Goal: Task Accomplishment & Management: Complete application form

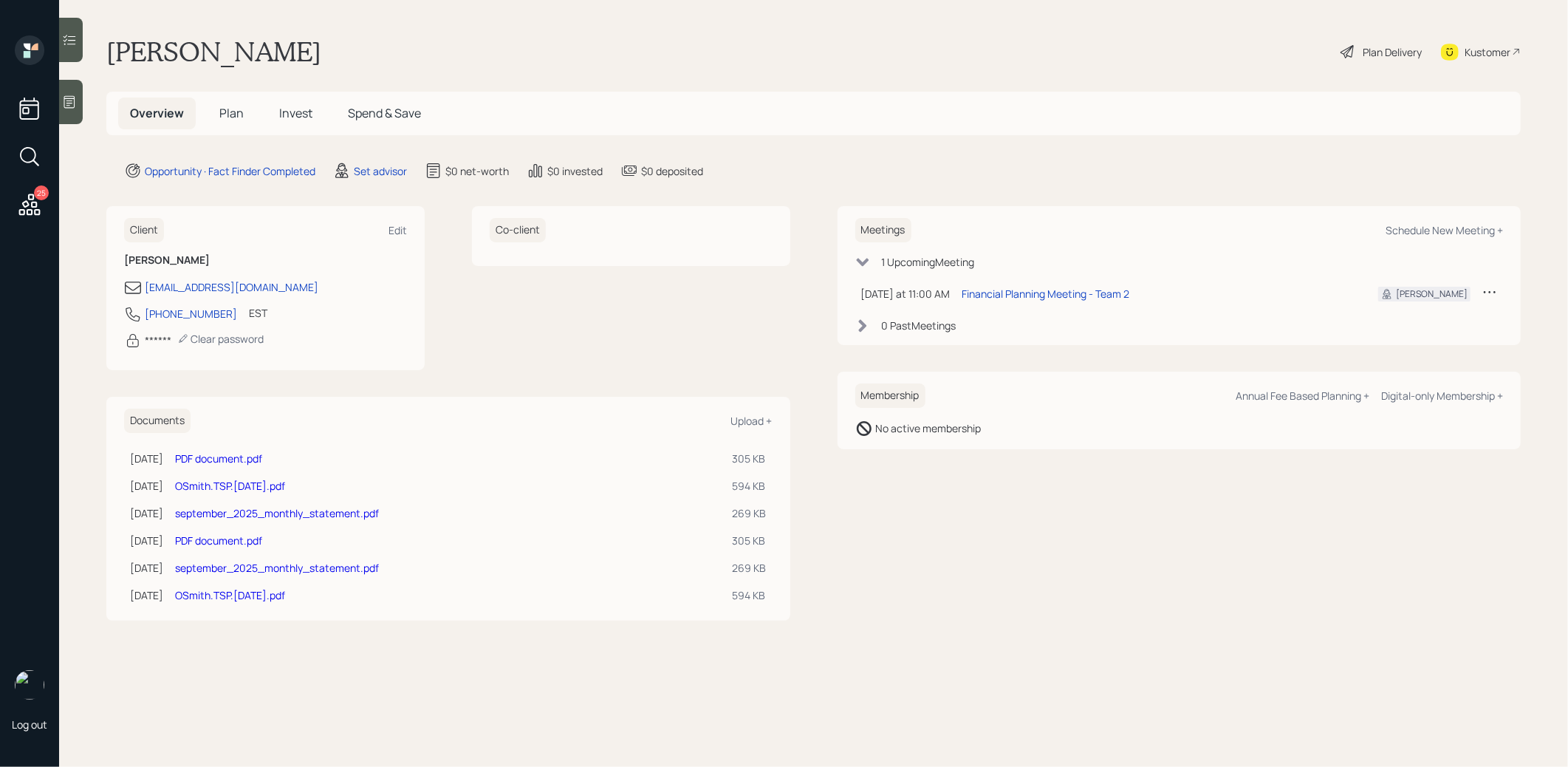
click at [24, 208] on icon at bounding box center [29, 204] width 26 height 26
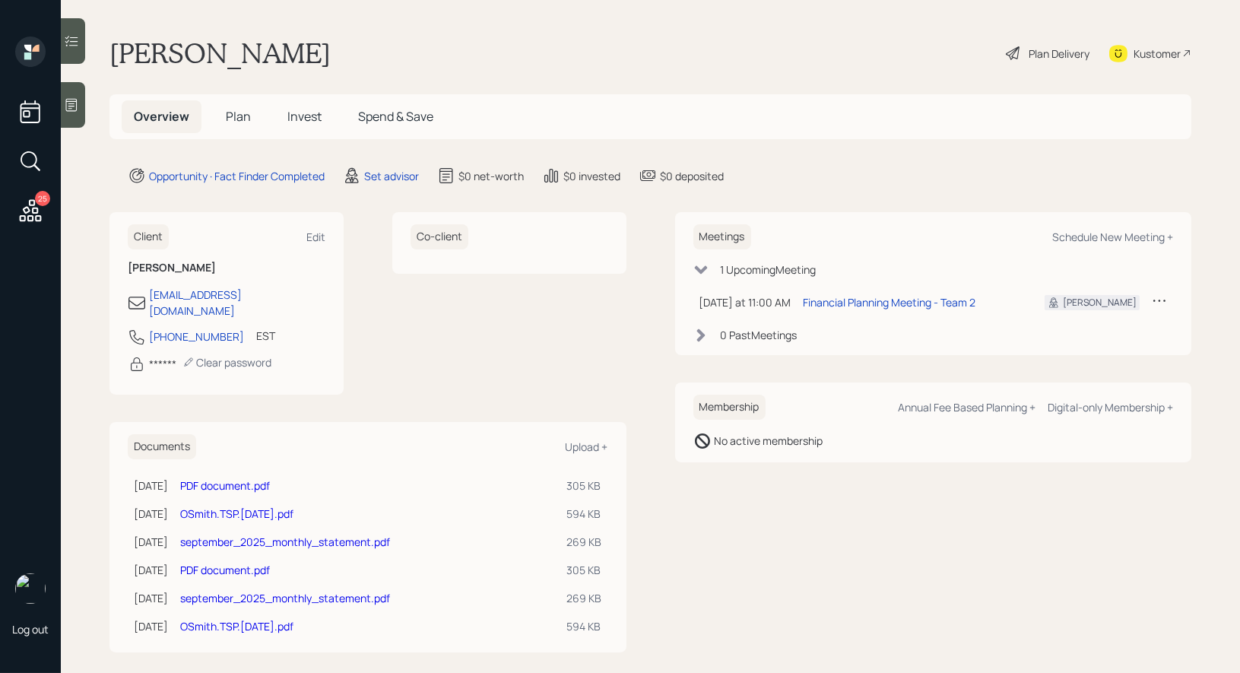
click at [78, 97] on icon at bounding box center [71, 104] width 15 height 15
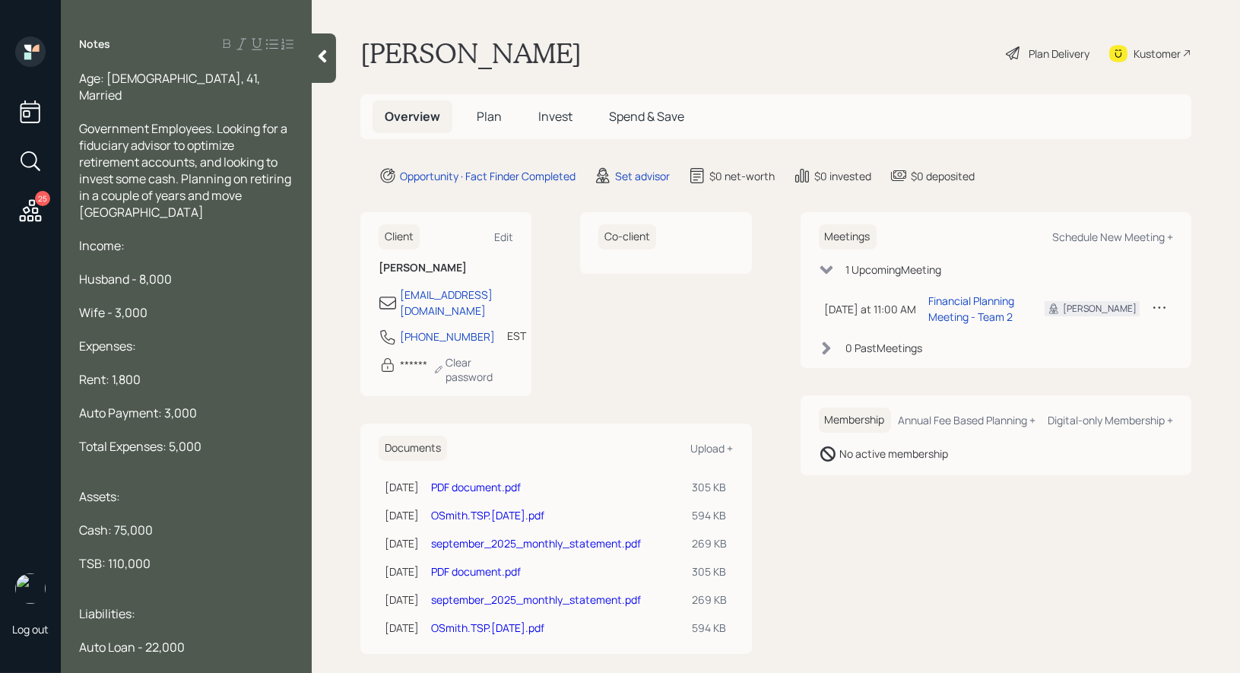
click at [488, 112] on span "Plan" at bounding box center [489, 116] width 25 height 17
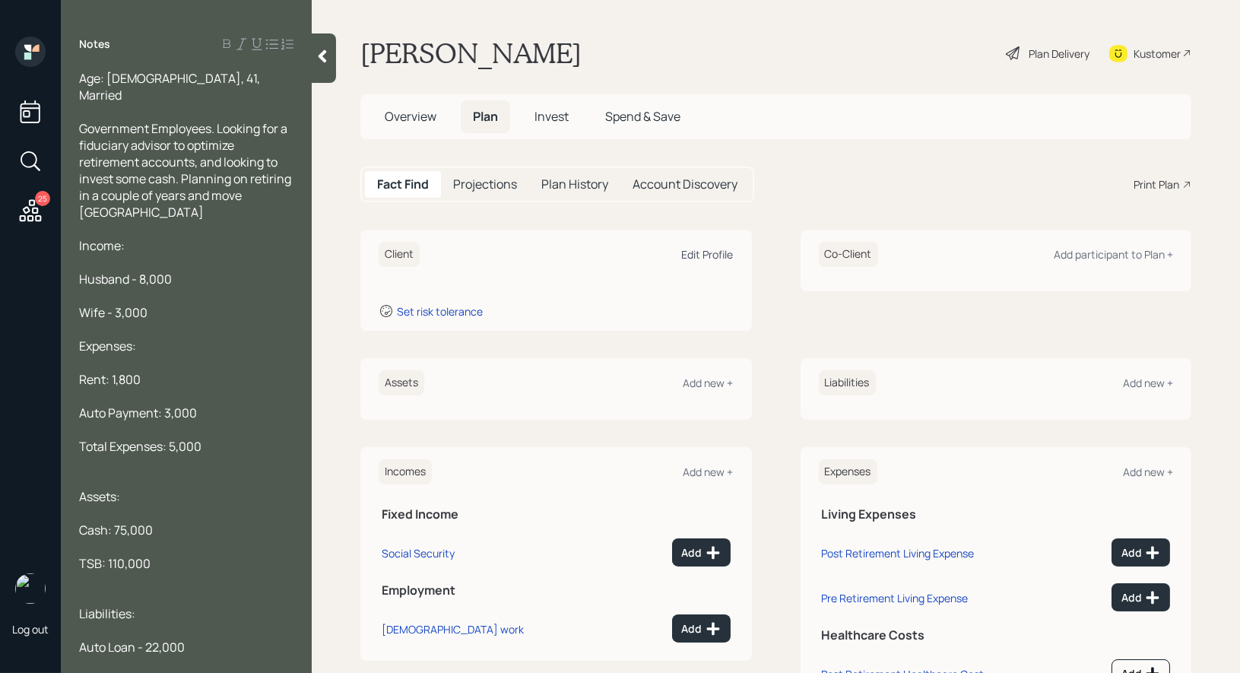
click at [706, 249] on div "Edit Profile" at bounding box center [708, 254] width 52 height 14
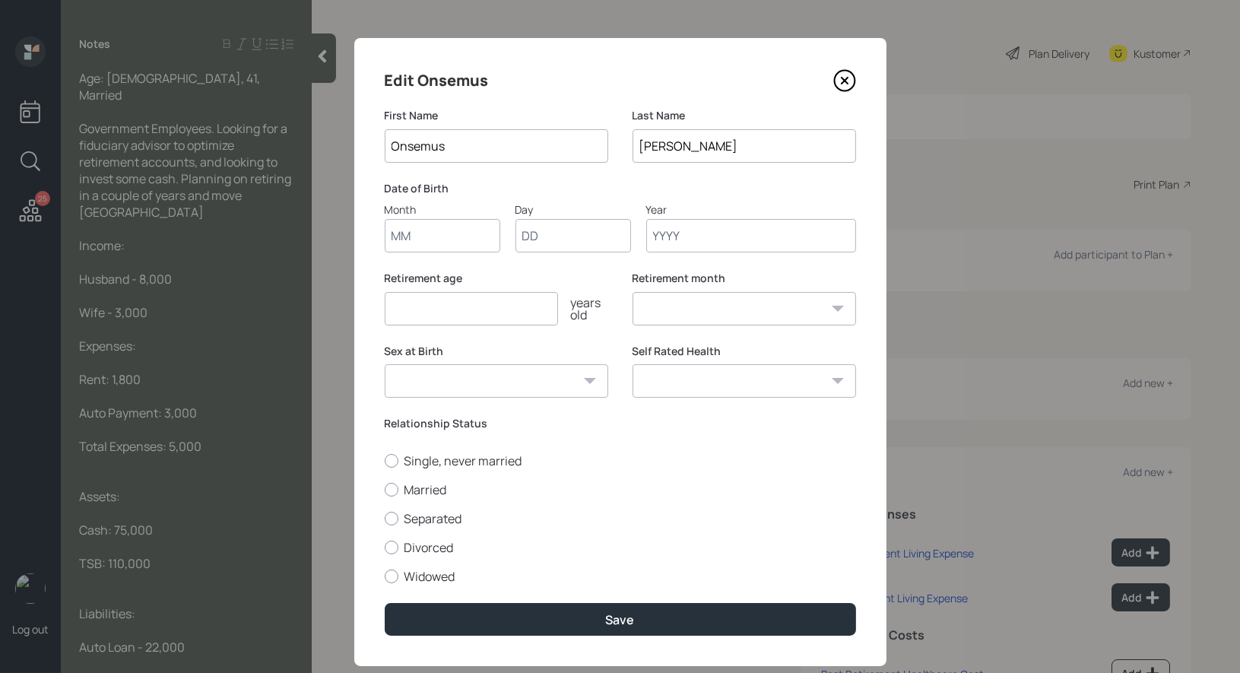
click at [411, 238] on input "Month" at bounding box center [443, 235] width 116 height 33
type input "01"
type input "1965"
select select "1"
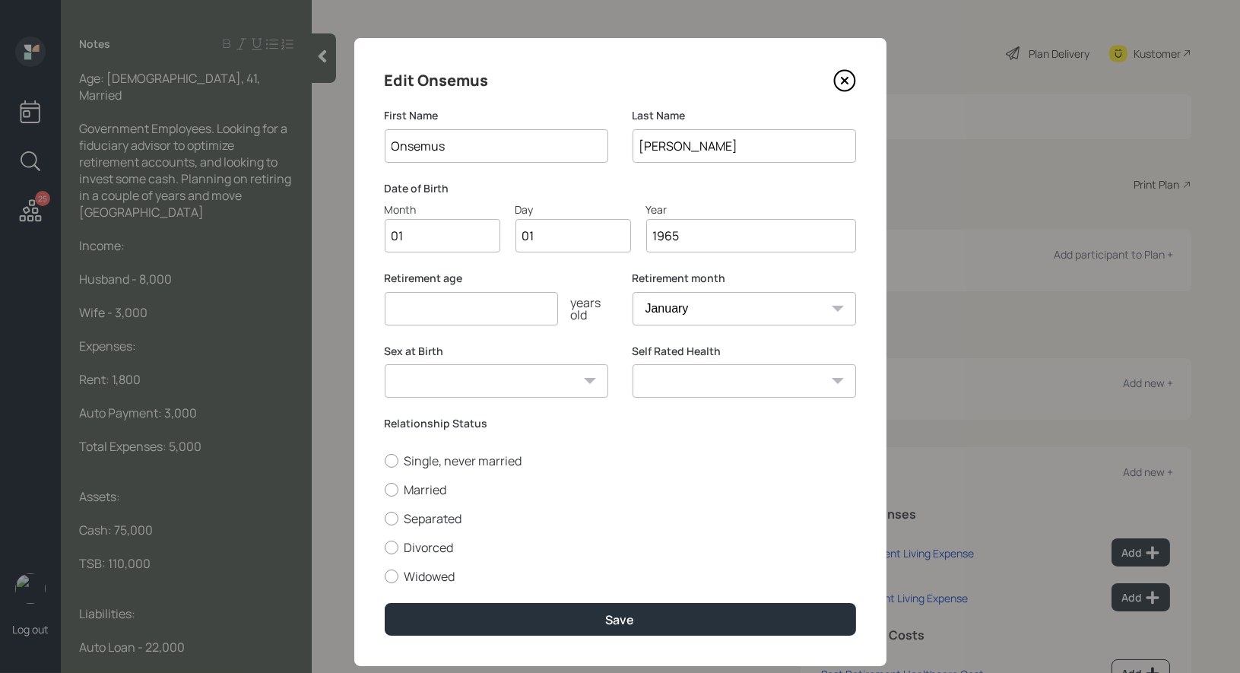
type input "1965"
click at [413, 311] on input "number" at bounding box center [471, 308] width 173 height 33
type input "67"
click at [394, 490] on div at bounding box center [392, 490] width 14 height 14
click at [385, 490] on input "Married" at bounding box center [384, 489] width 1 height 1
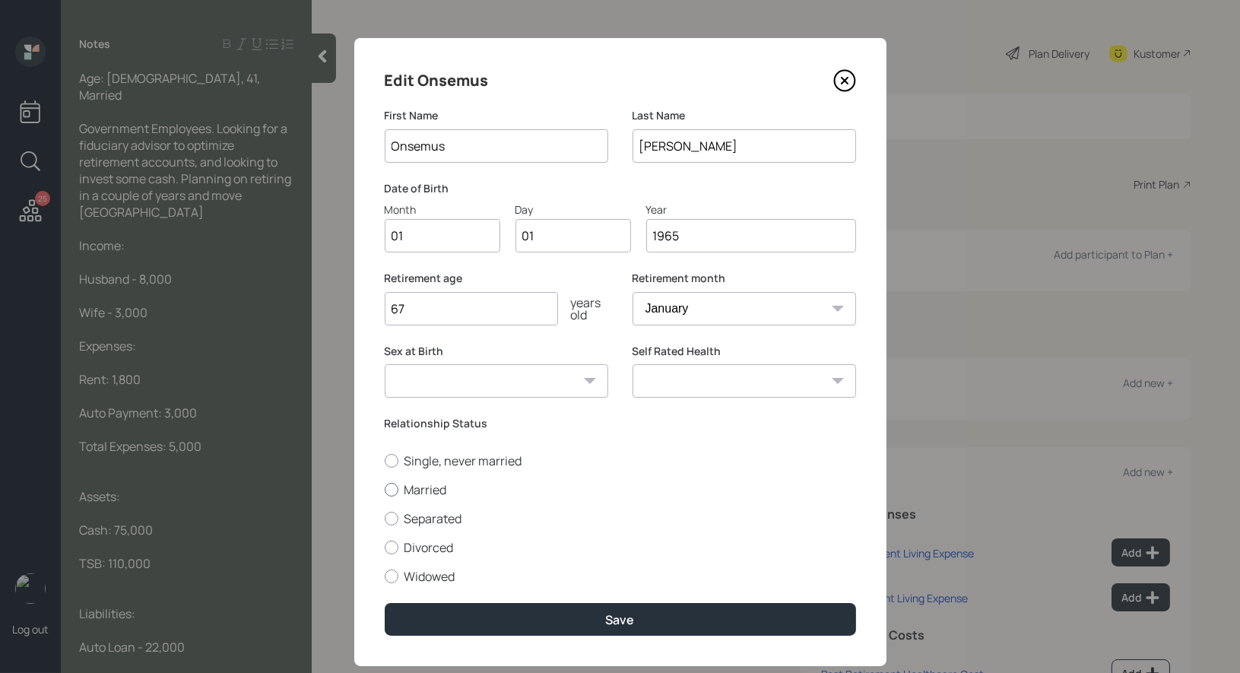
radio input "true"
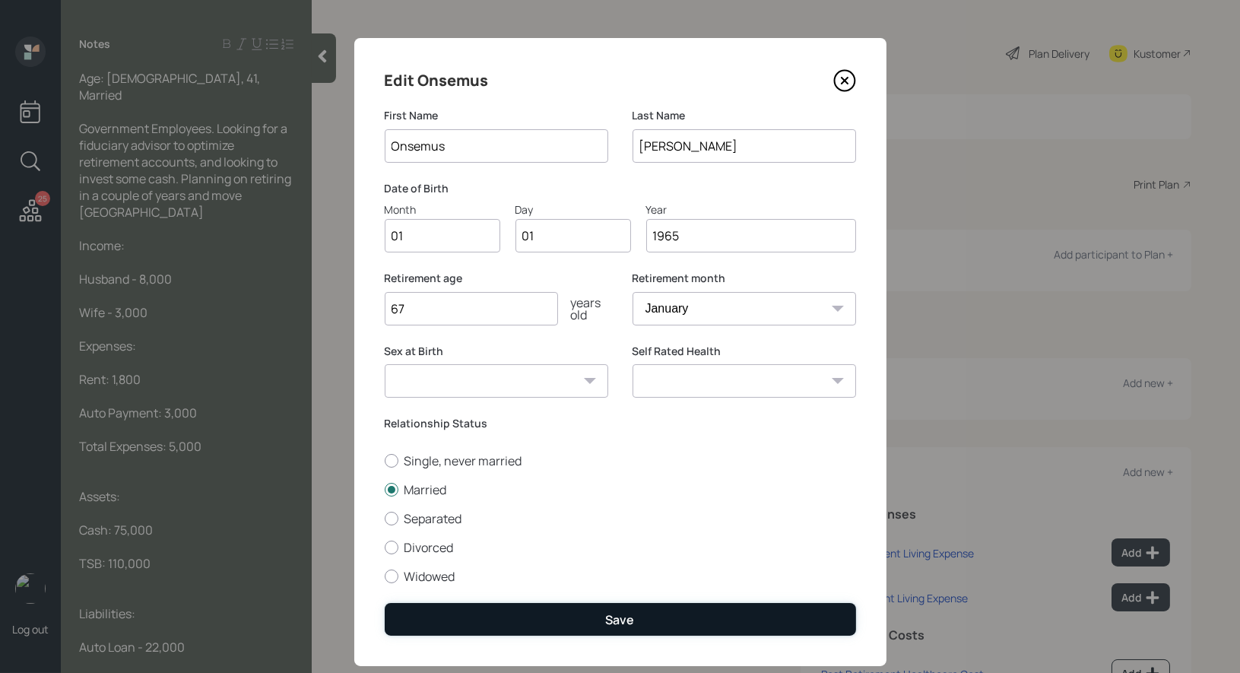
click at [490, 615] on button "Save" at bounding box center [620, 619] width 471 height 33
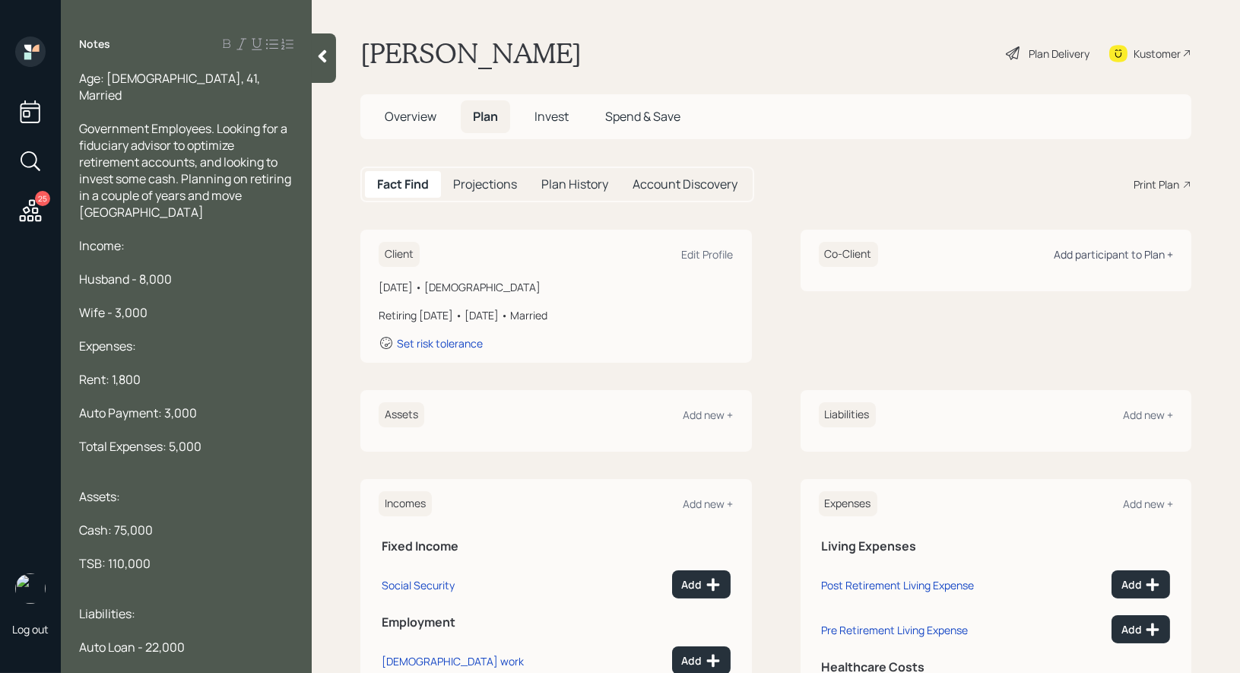
click at [1119, 252] on div "Add participant to Plan +" at bounding box center [1113, 254] width 119 height 14
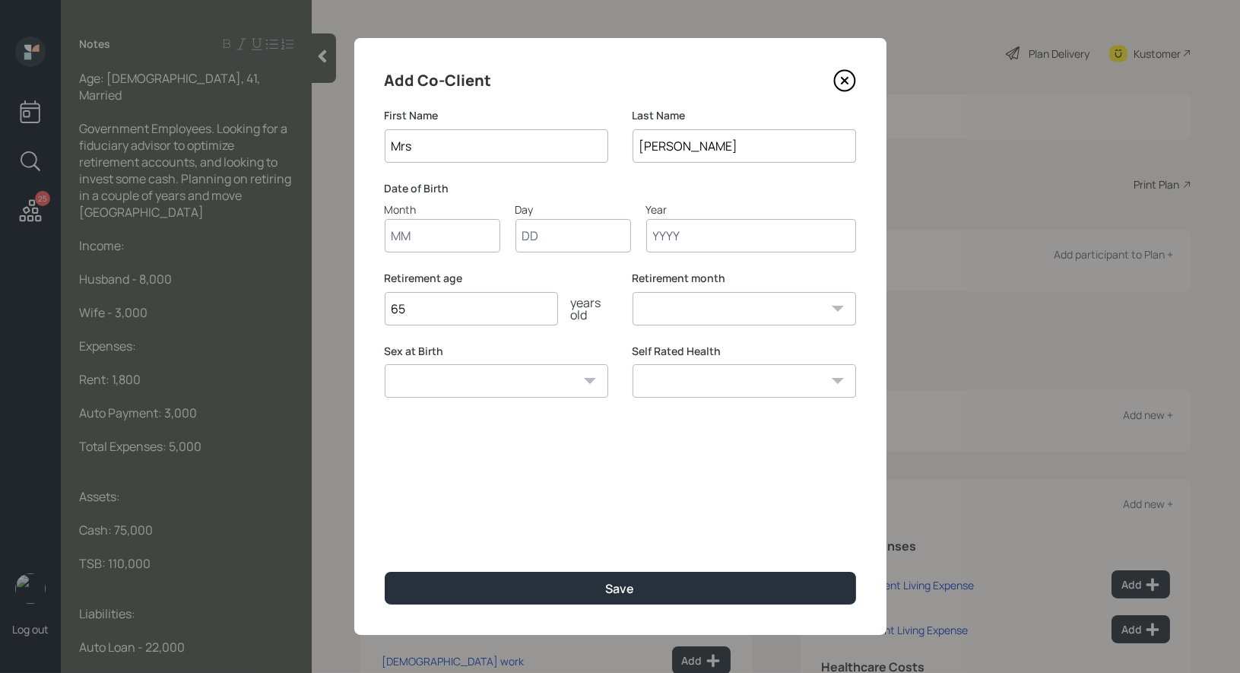
type input "Mrs"
click at [454, 235] on input "Month" at bounding box center [443, 235] width 116 height 33
type input "01"
type input "1984"
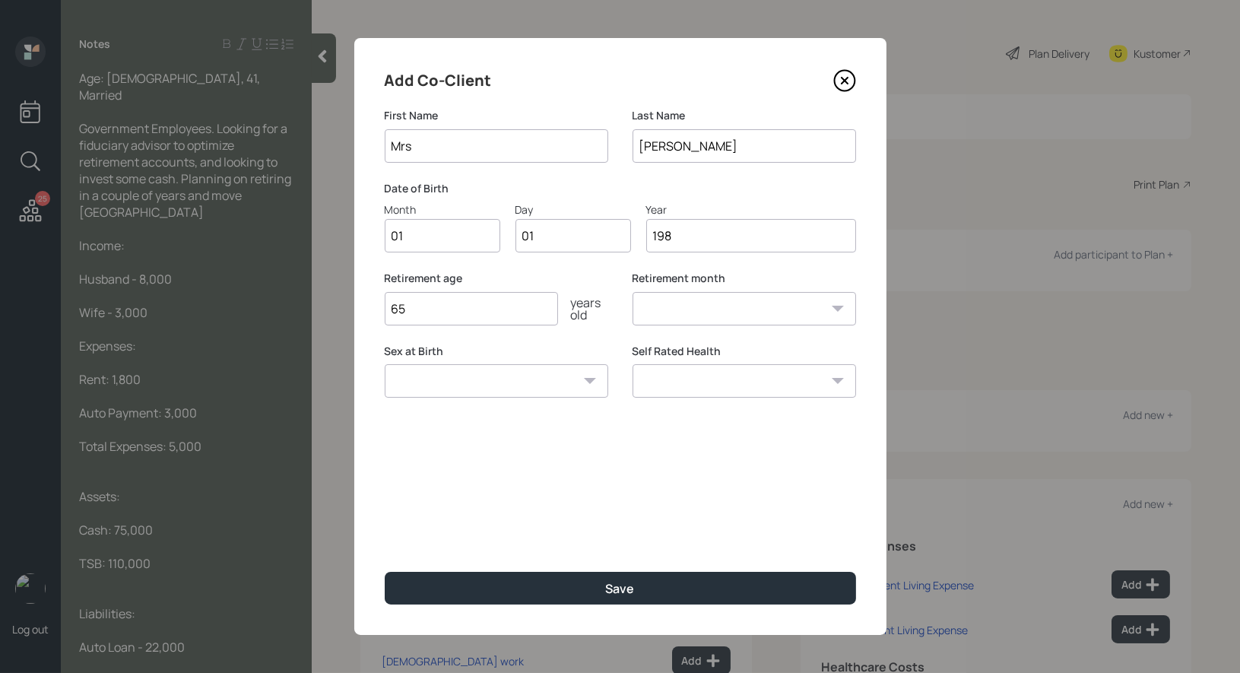
select select "1"
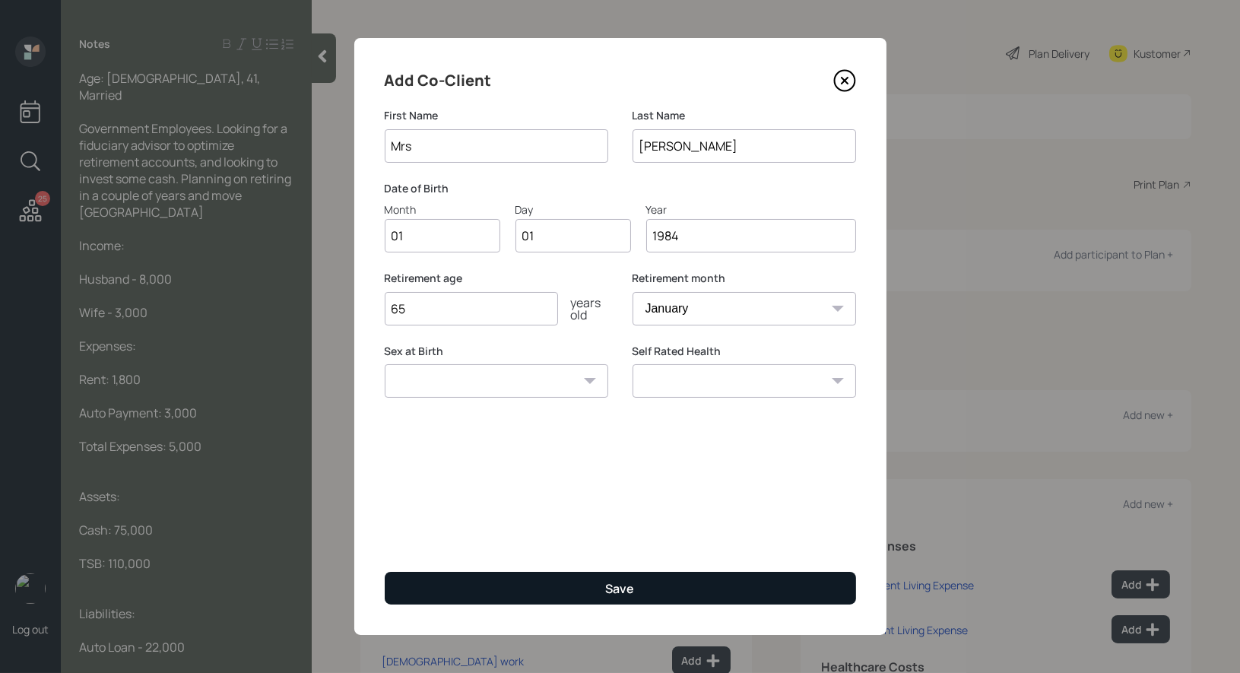
type input "1984"
click at [490, 590] on button "Save" at bounding box center [620, 588] width 471 height 33
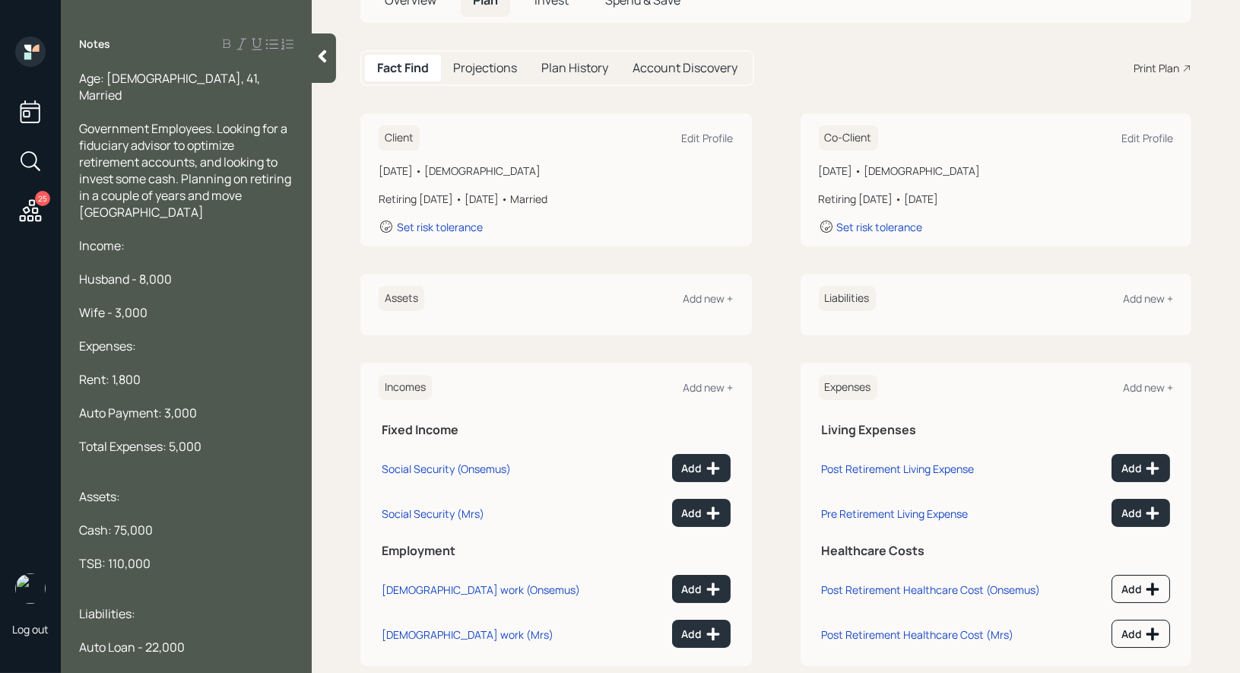
scroll to position [119, 0]
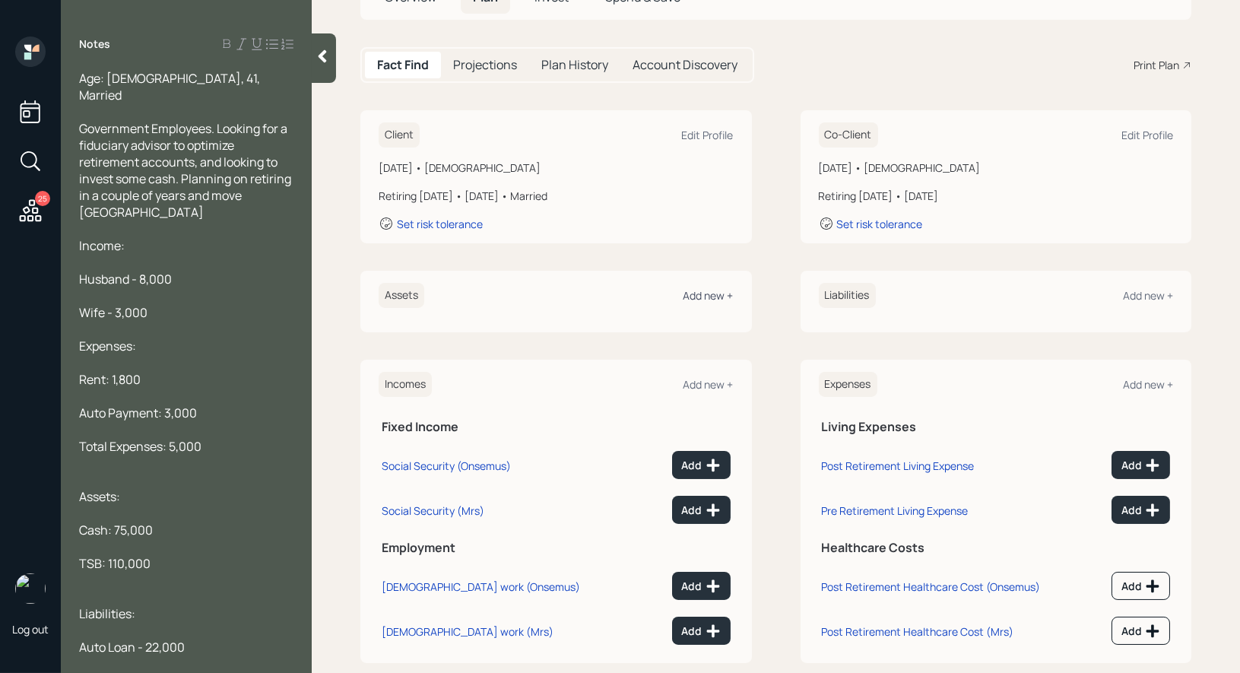
click at [704, 292] on div "Add new +" at bounding box center [709, 295] width 50 height 14
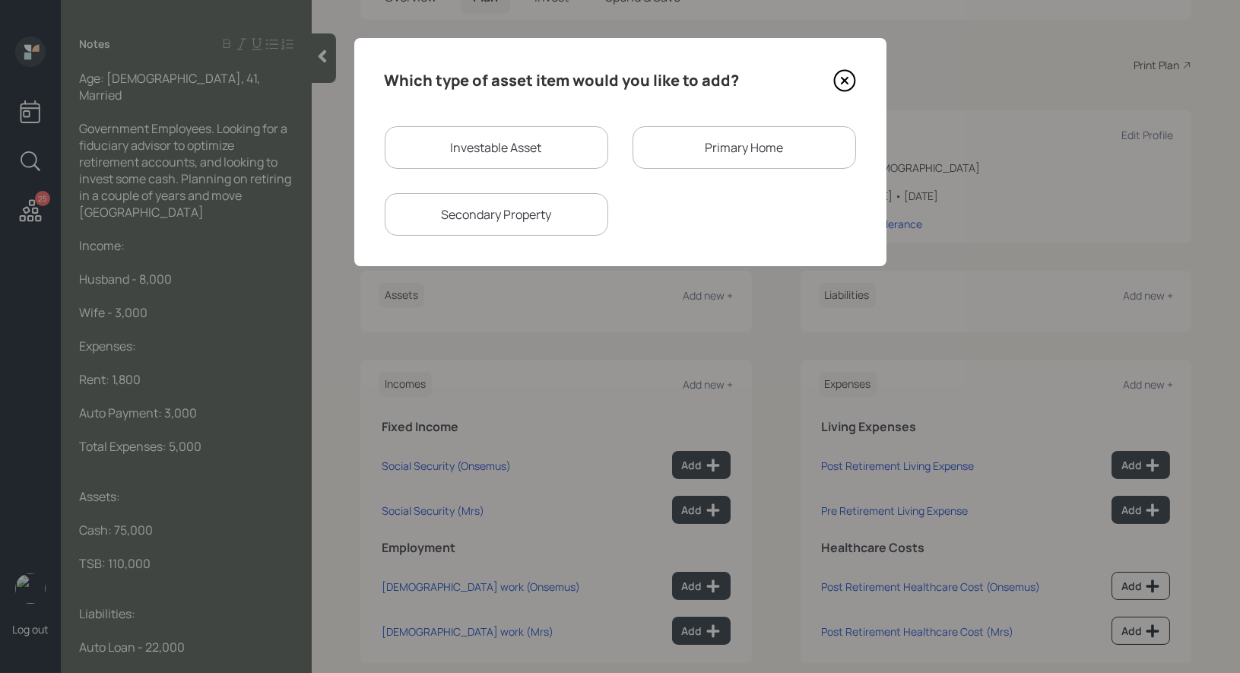
click at [510, 137] on div "Investable Asset" at bounding box center [497, 147] width 224 height 43
select select "taxable"
select select "balanced"
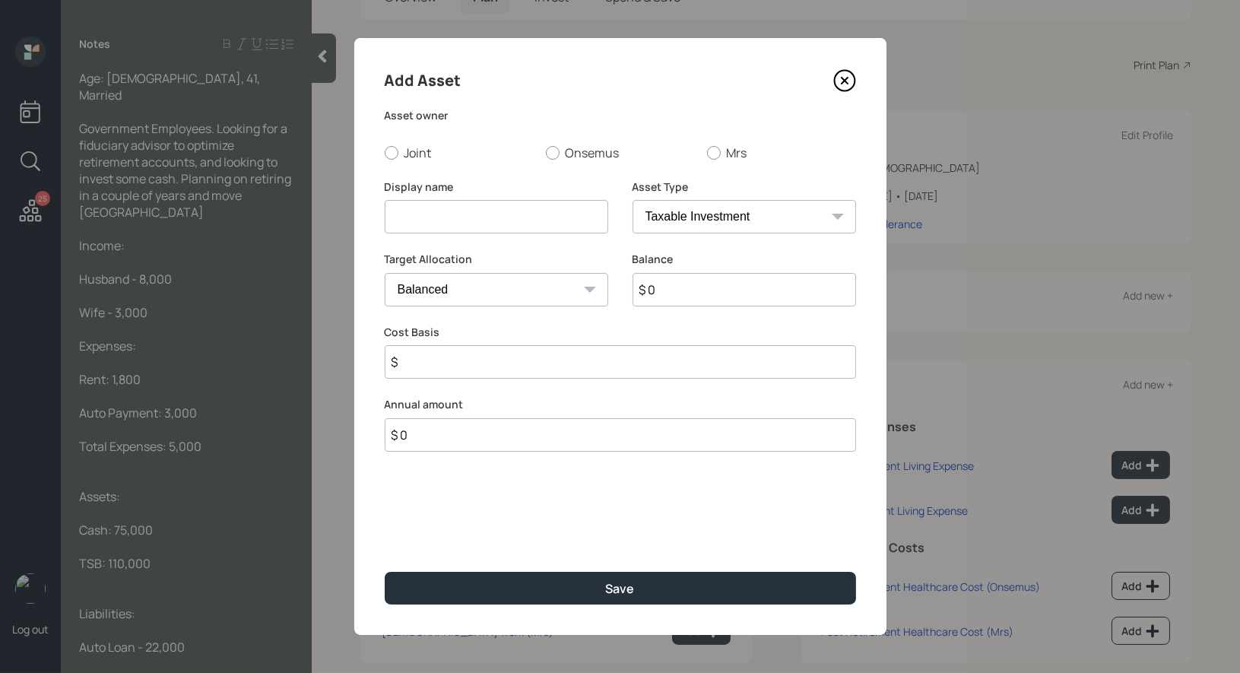
click at [464, 217] on input at bounding box center [497, 216] width 224 height 33
type input "Current TSP"
click at [554, 148] on div at bounding box center [553, 153] width 14 height 14
click at [546, 152] on input "Onsemus" at bounding box center [545, 152] width 1 height 1
radio input "true"
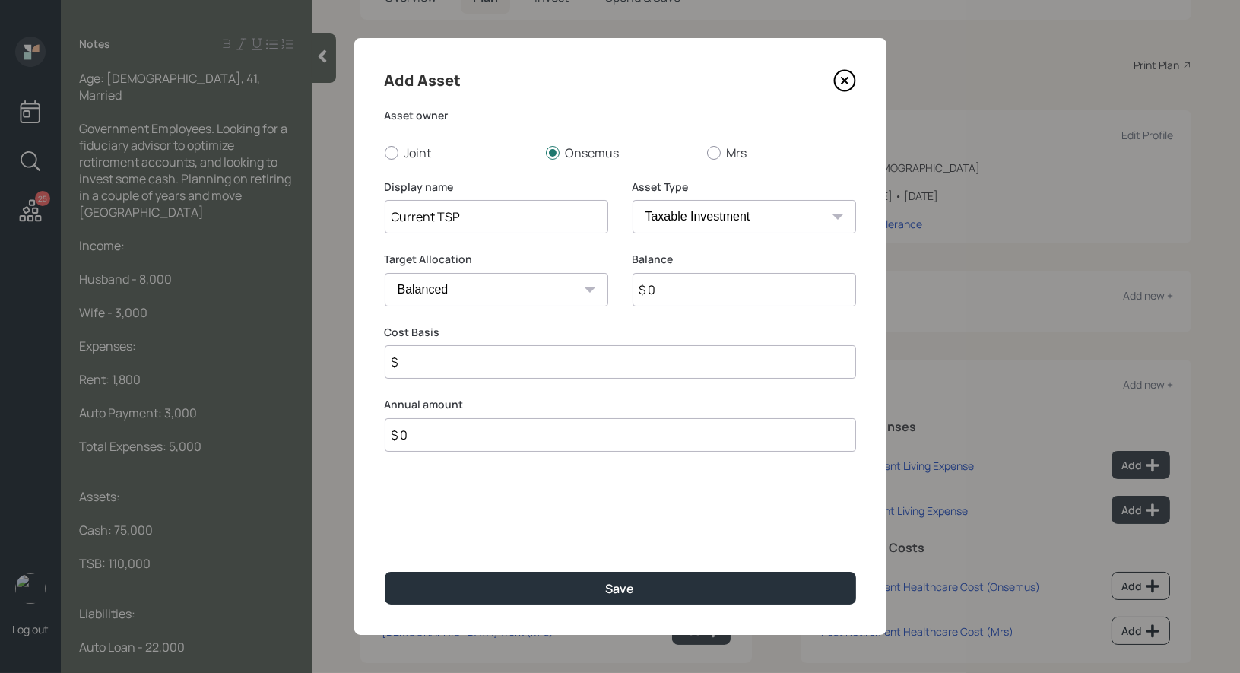
click at [668, 210] on select "SEP IRA IRA Roth IRA 401(k) Roth 401(k) 403(b) Roth 403(b) 457(b) Roth 457(b) H…" at bounding box center [745, 216] width 224 height 33
select select "company_sponsored"
click at [633, 200] on select "SEP IRA IRA Roth IRA 401(k) Roth 401(k) 403(b) Roth 403(b) 457(b) Roth 457(b) H…" at bounding box center [745, 216] width 224 height 33
click at [663, 291] on input "$ 0" at bounding box center [745, 289] width 224 height 33
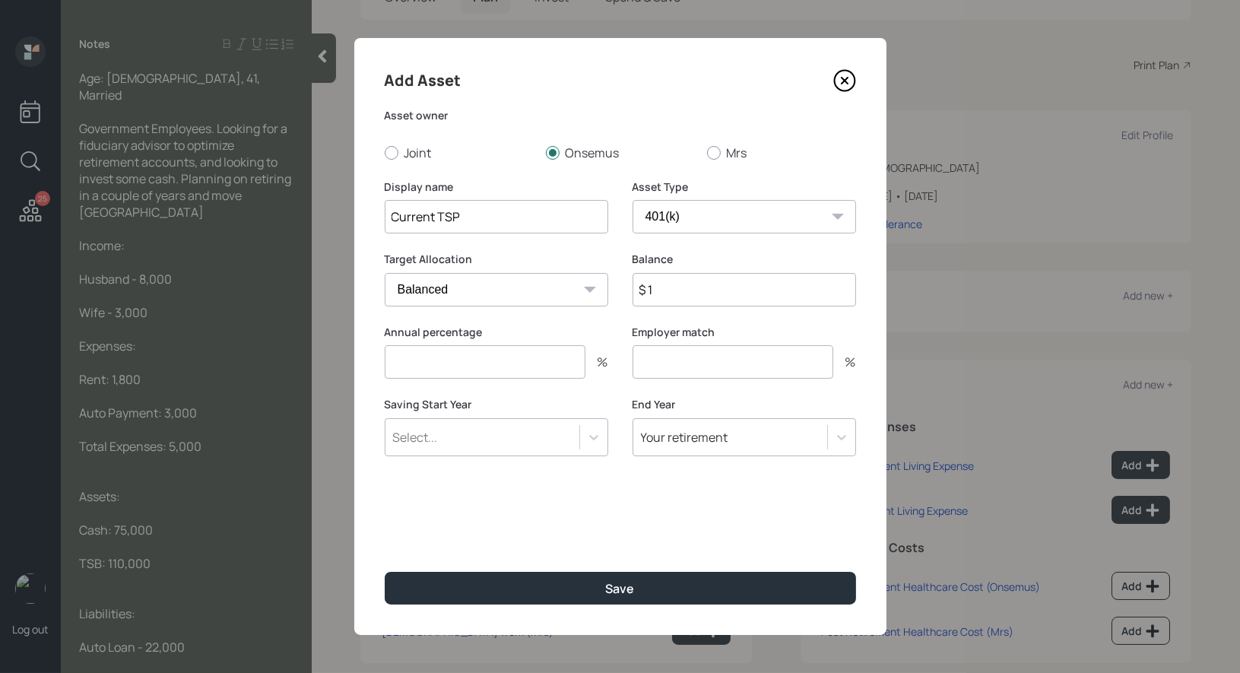
type input "$ 1"
click at [513, 363] on input "number" at bounding box center [485, 361] width 201 height 33
type input "0"
click at [695, 363] on input "number" at bounding box center [733, 361] width 201 height 33
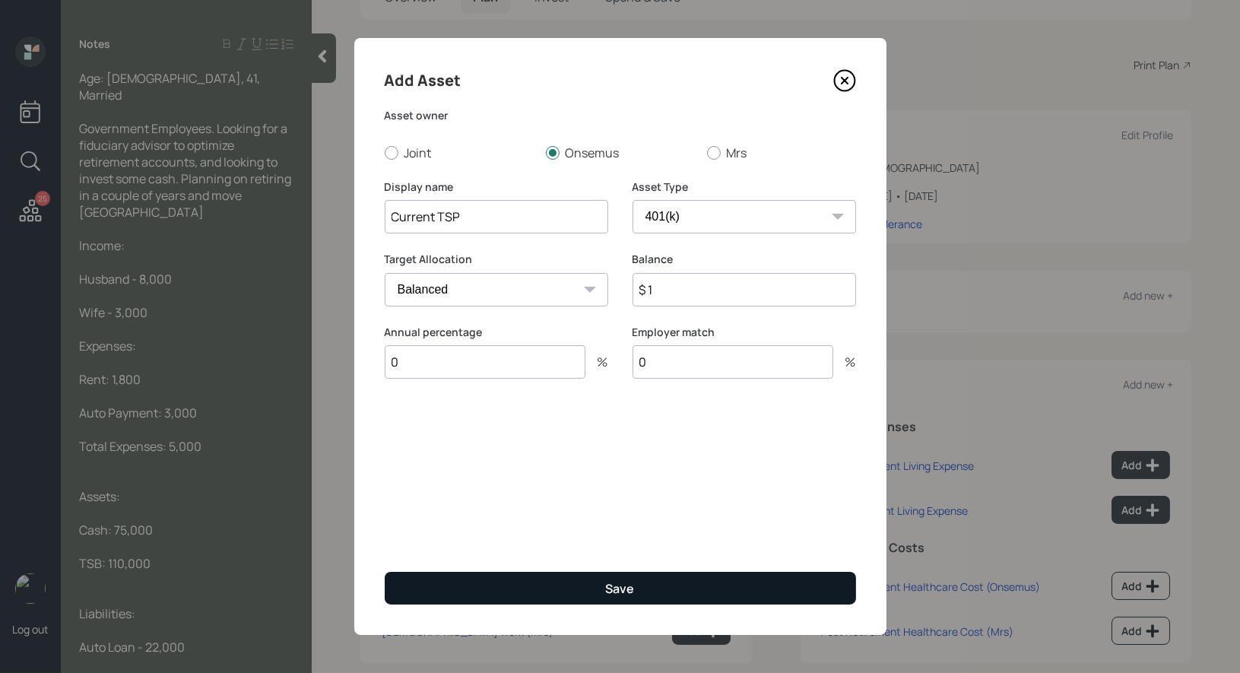
type input "0"
click at [617, 589] on div "Save" at bounding box center [620, 588] width 29 height 17
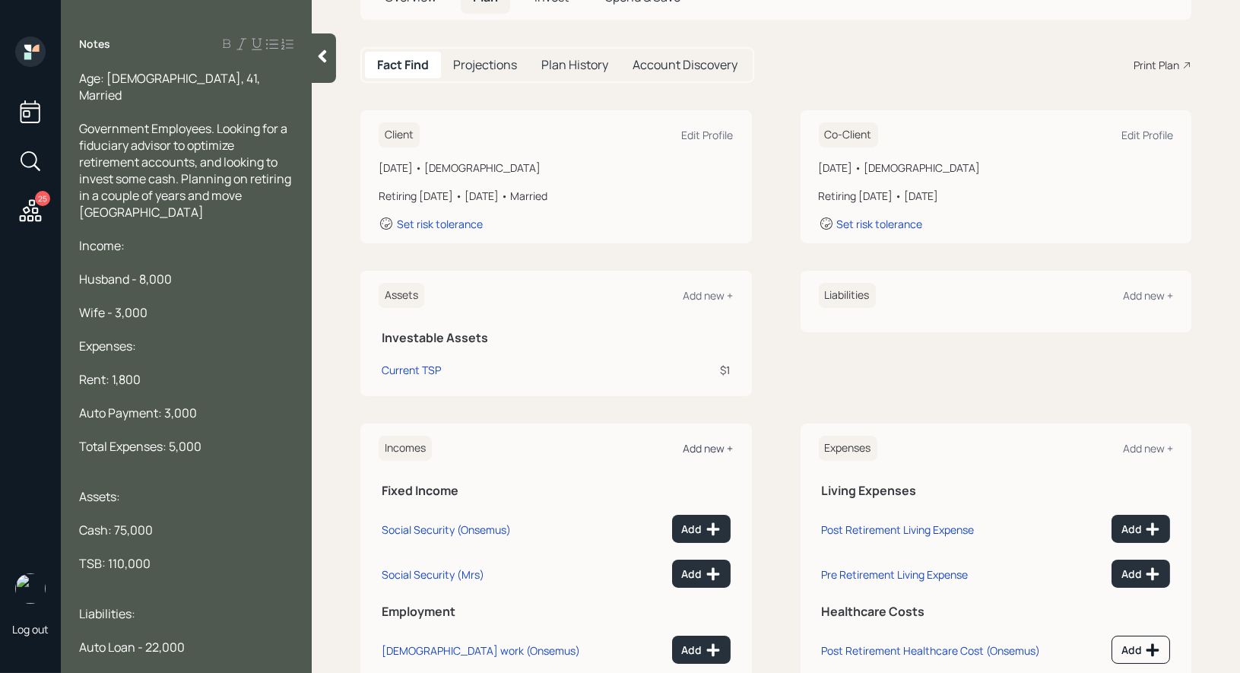
click at [709, 443] on div "Add new +" at bounding box center [709, 448] width 50 height 14
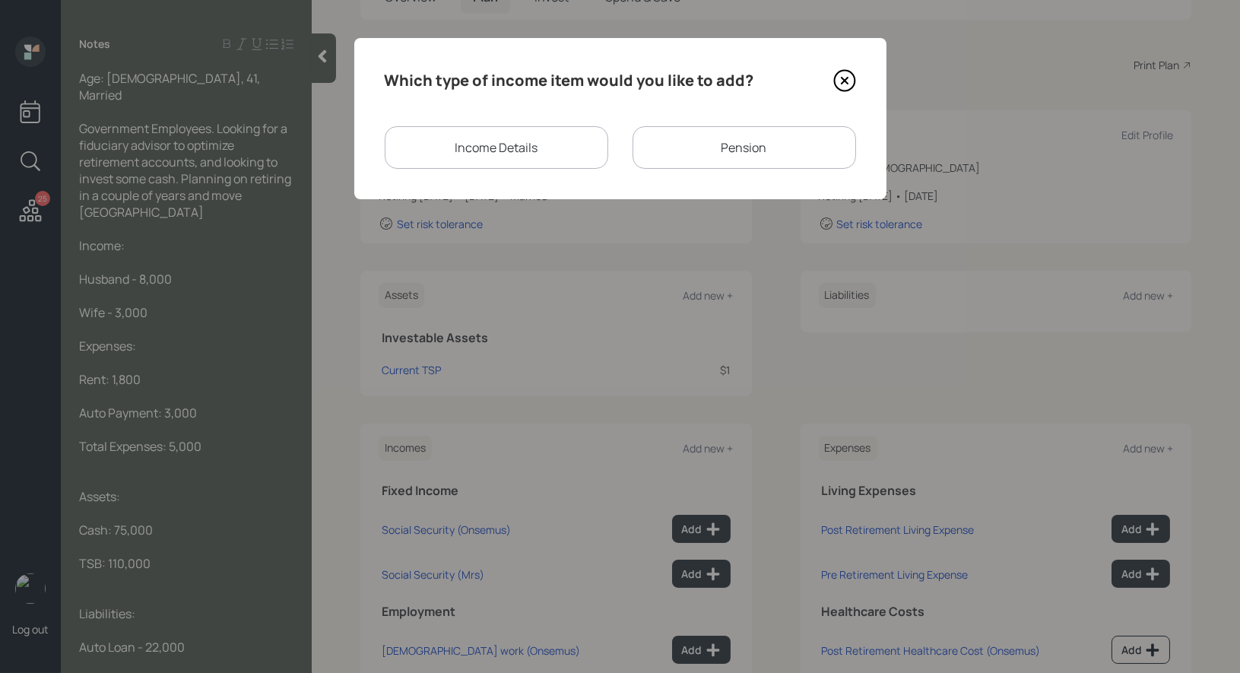
click at [841, 78] on icon at bounding box center [844, 80] width 23 height 23
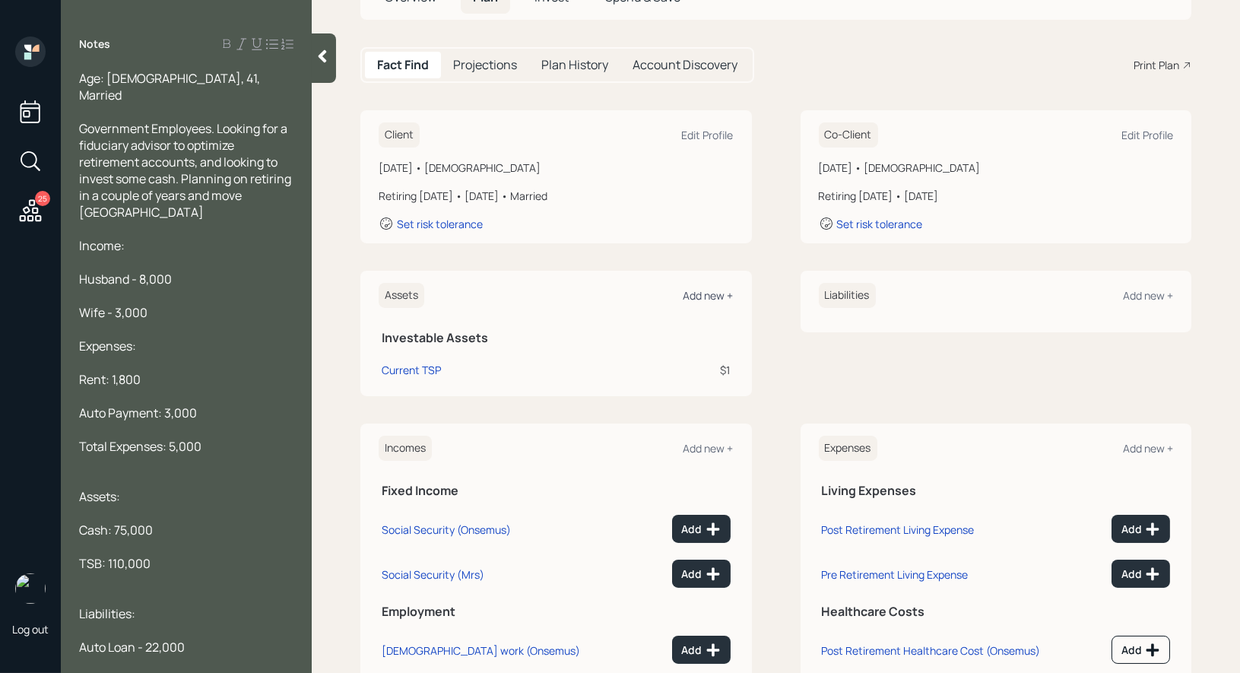
click at [711, 290] on div "Add new +" at bounding box center [709, 295] width 50 height 14
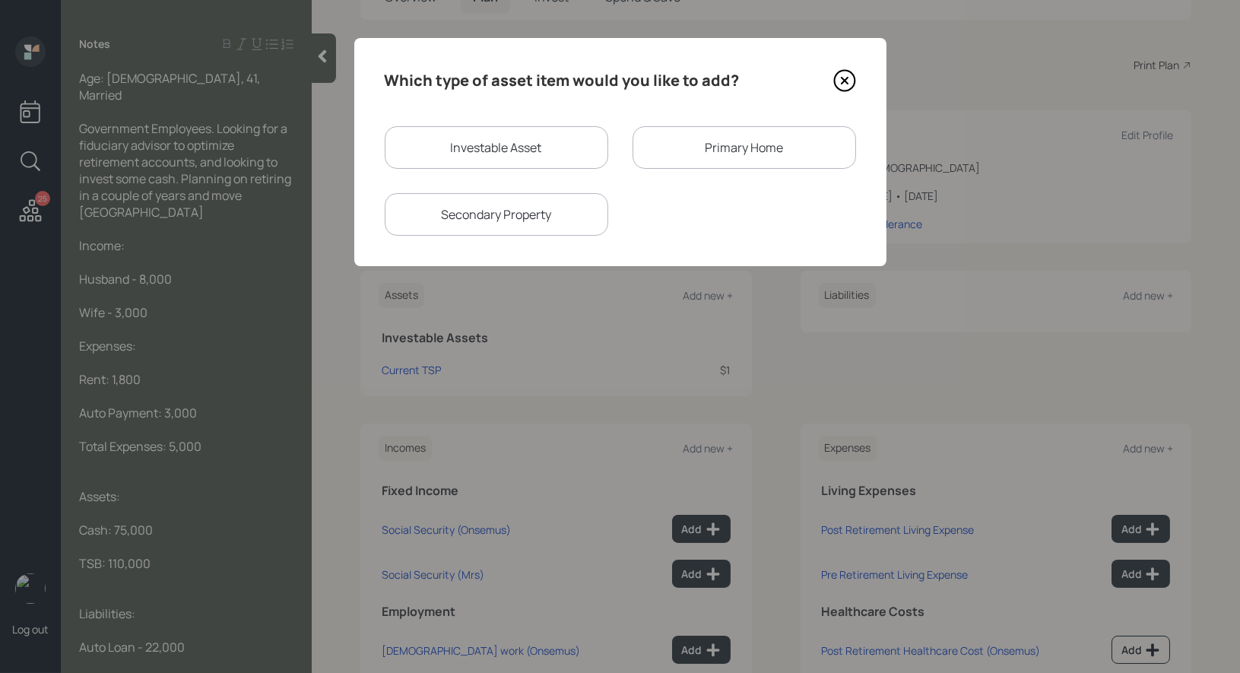
click at [555, 141] on div "Investable Asset" at bounding box center [497, 147] width 224 height 43
select select "taxable"
select select "balanced"
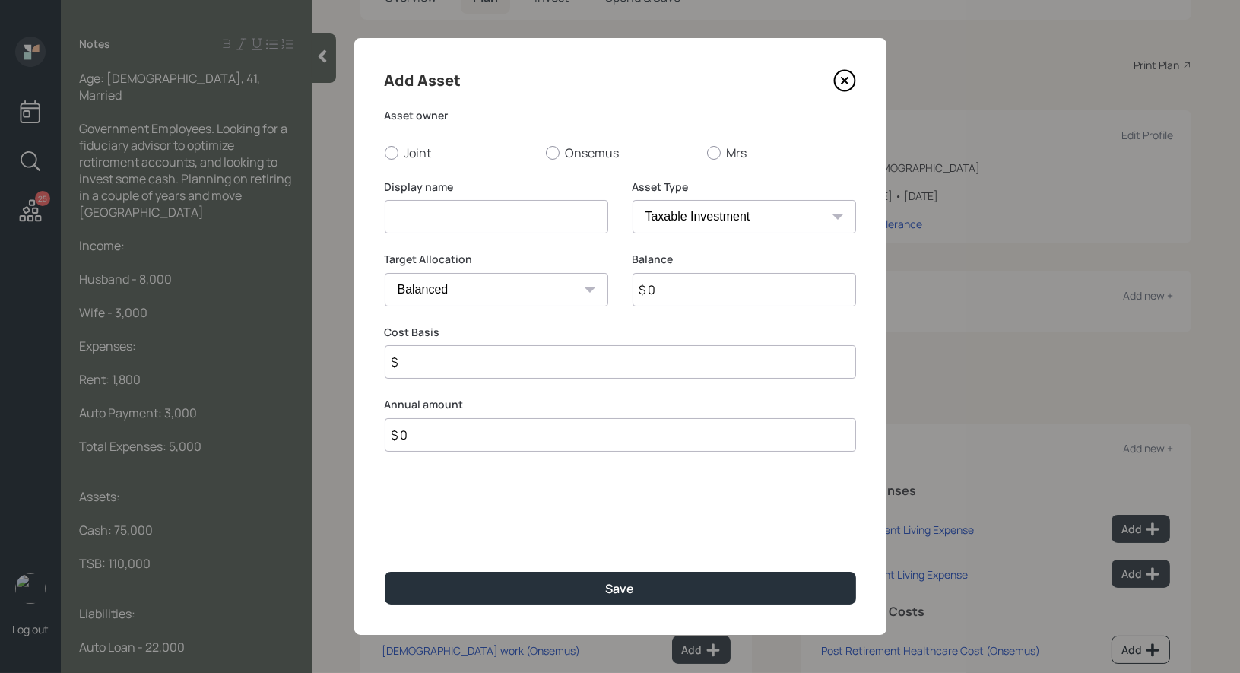
click at [516, 206] on input at bounding box center [497, 216] width 224 height 33
type input "Cash"
click at [678, 297] on input "$ 0" at bounding box center [745, 289] width 224 height 33
type input "$ 75,000"
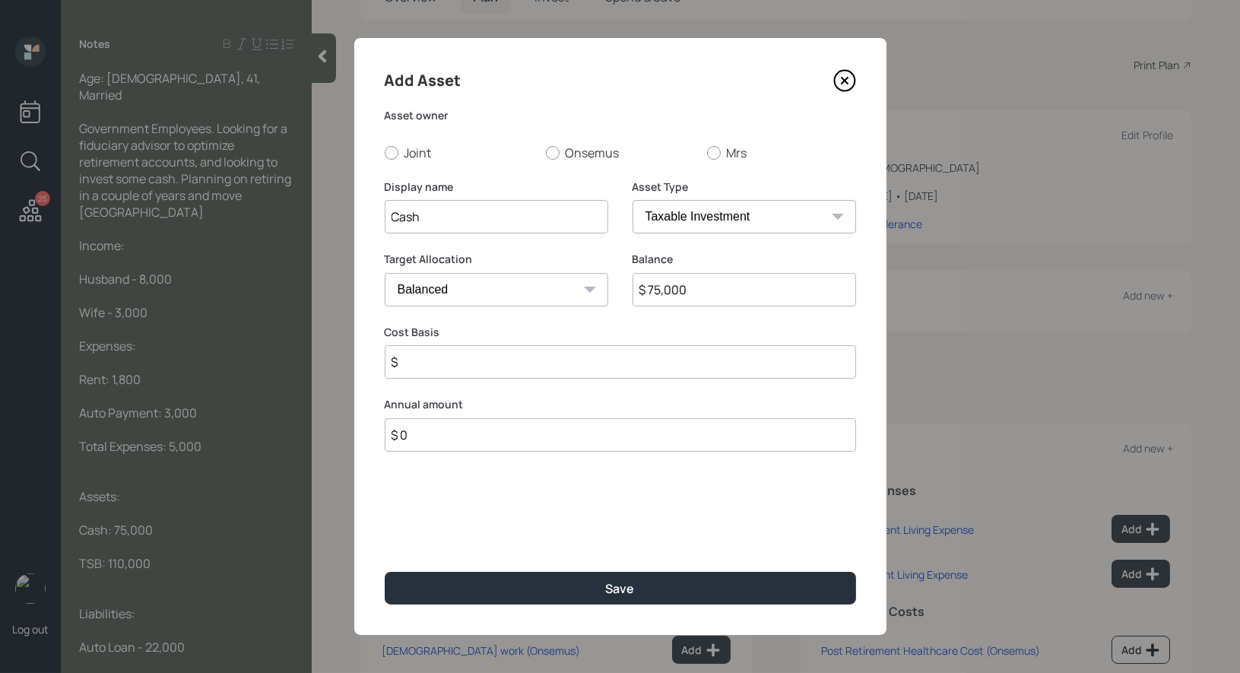
click at [543, 370] on input "$" at bounding box center [620, 361] width 471 height 33
type input "$ 75,000"
click at [535, 291] on select "Cash Conservative Balanced Aggressive" at bounding box center [497, 289] width 224 height 33
select select "uninvested"
click at [385, 273] on select "Cash Conservative Balanced Aggressive" at bounding box center [497, 289] width 224 height 33
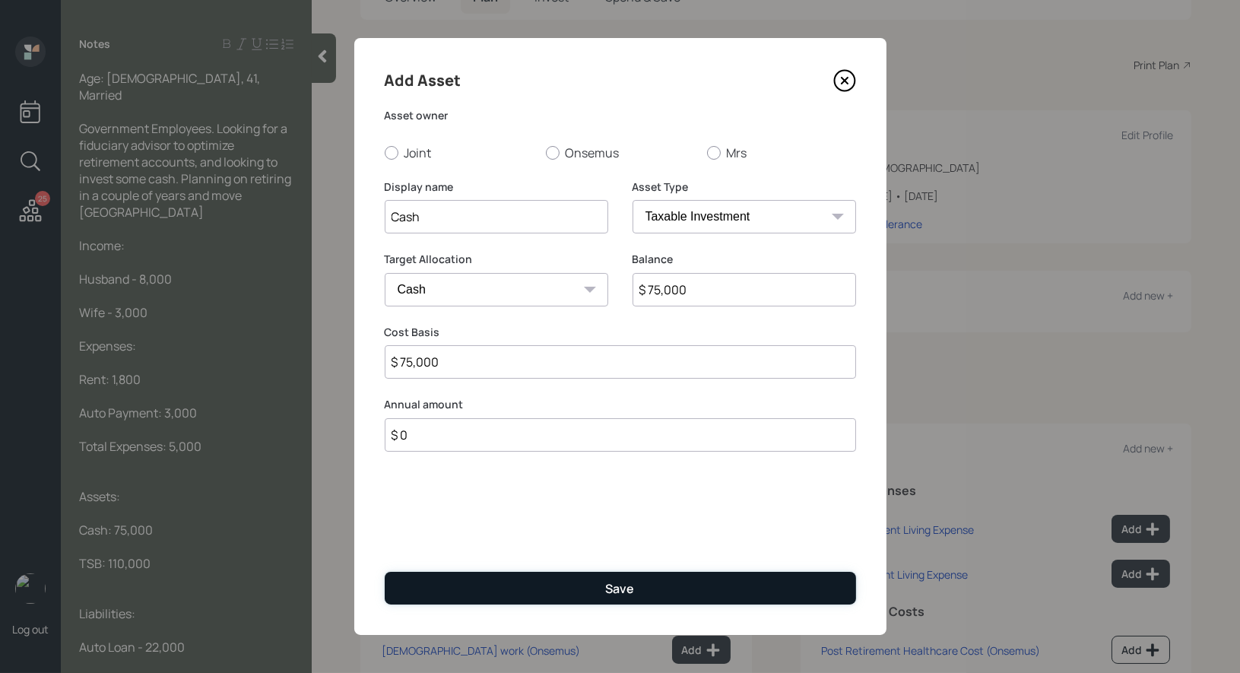
click at [539, 585] on button "Save" at bounding box center [620, 588] width 471 height 33
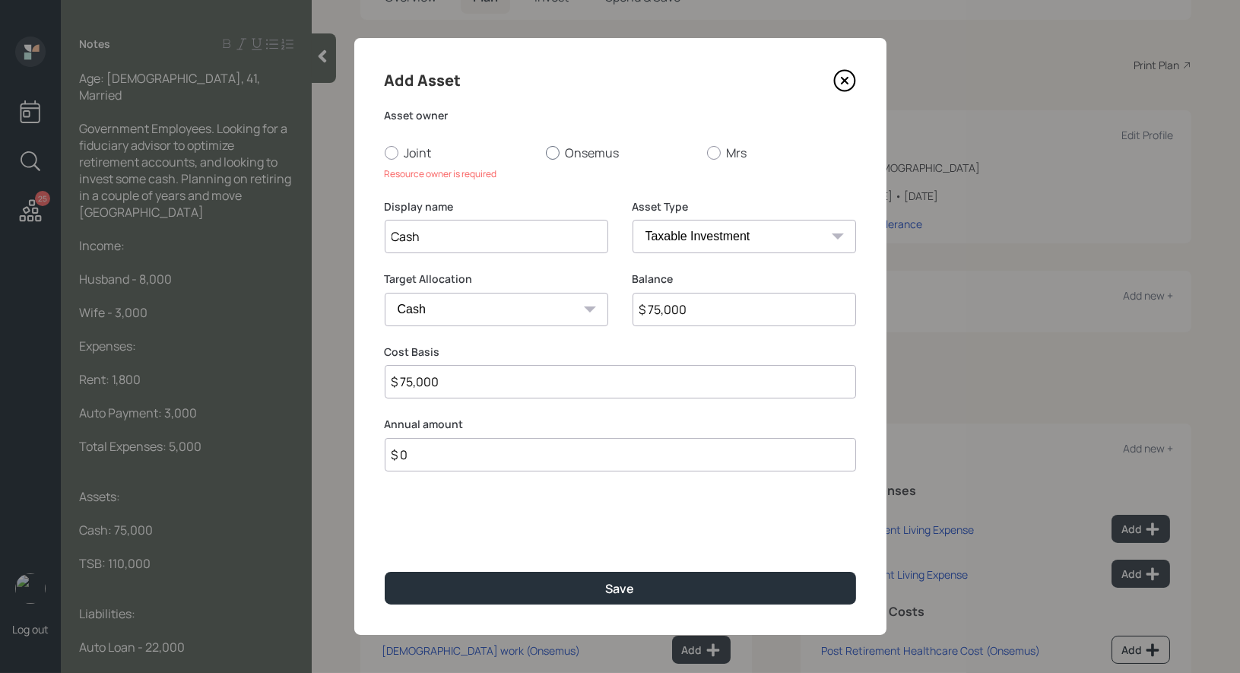
click at [553, 151] on div at bounding box center [553, 153] width 14 height 14
click at [546, 152] on input "Onsemus" at bounding box center [545, 152] width 1 height 1
radio input "true"
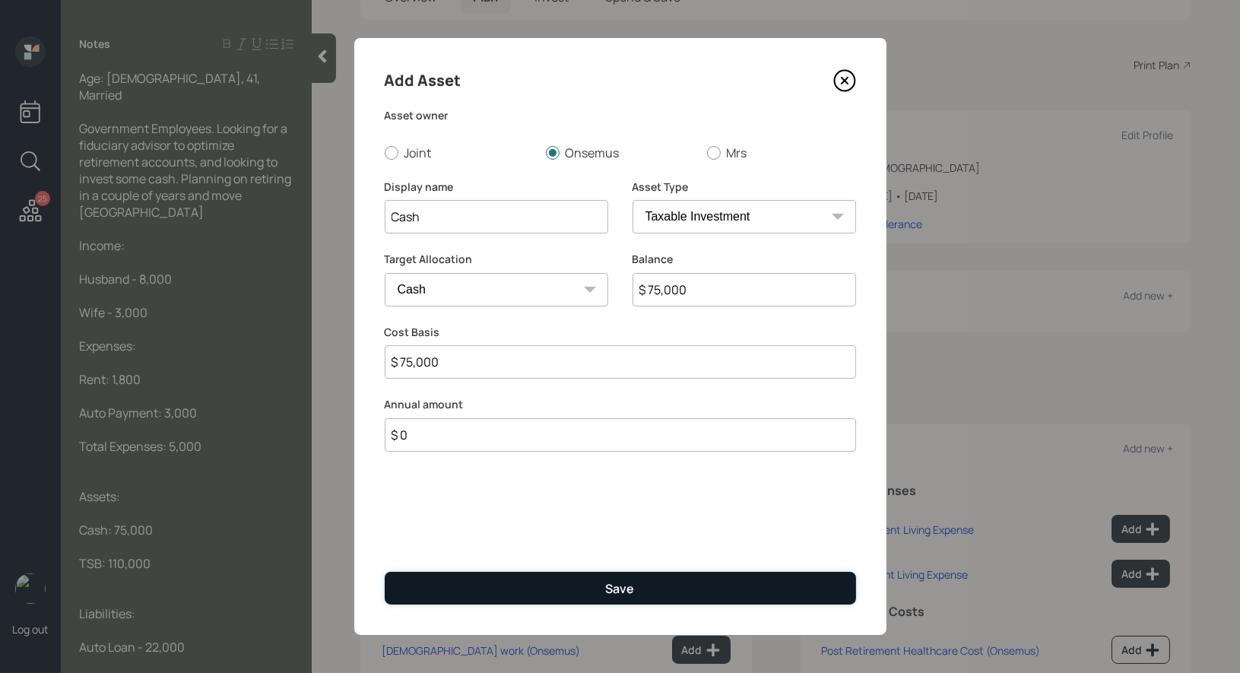
click at [581, 589] on button "Save" at bounding box center [620, 588] width 471 height 33
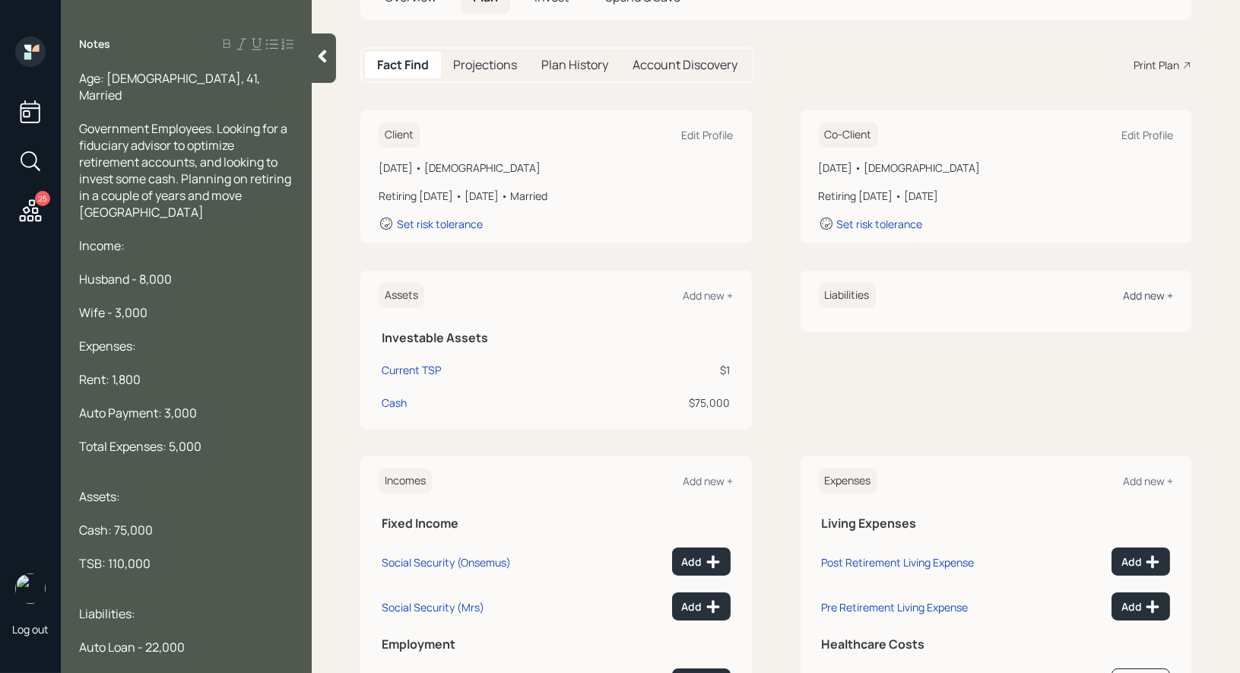
click at [1151, 297] on div "Add new +" at bounding box center [1148, 295] width 50 height 14
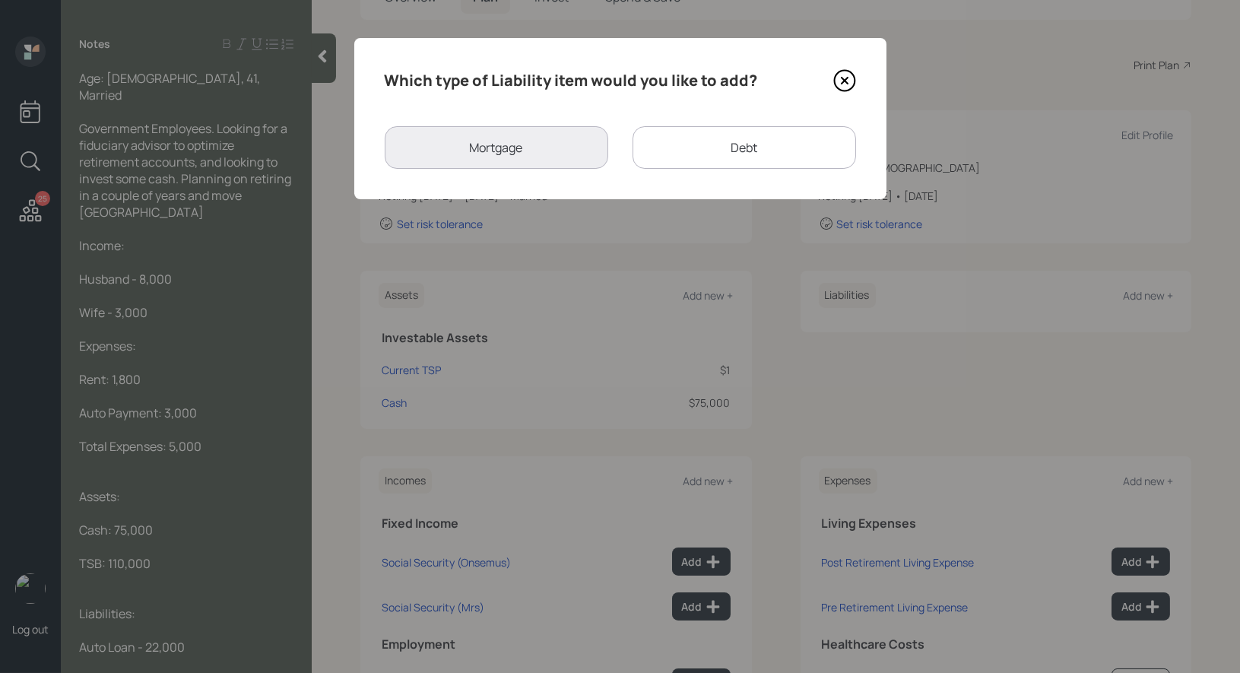
click at [767, 149] on div "Debt" at bounding box center [745, 147] width 224 height 43
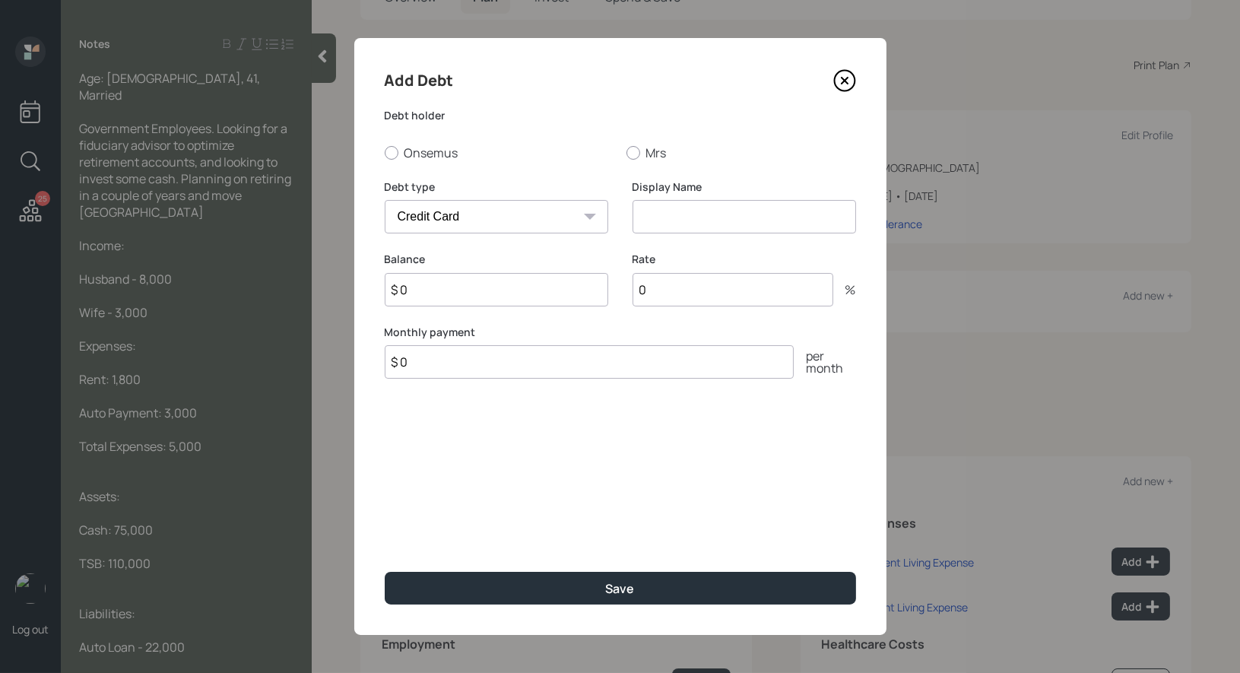
click at [553, 213] on select "Car Credit Card Medical Student Other" at bounding box center [497, 216] width 224 height 33
select select "car"
click at [385, 200] on select "Car Credit Card Medical Student Other" at bounding box center [497, 216] width 224 height 33
click at [388, 150] on div at bounding box center [392, 153] width 14 height 14
click at [385, 152] on input "Onsemus" at bounding box center [384, 152] width 1 height 1
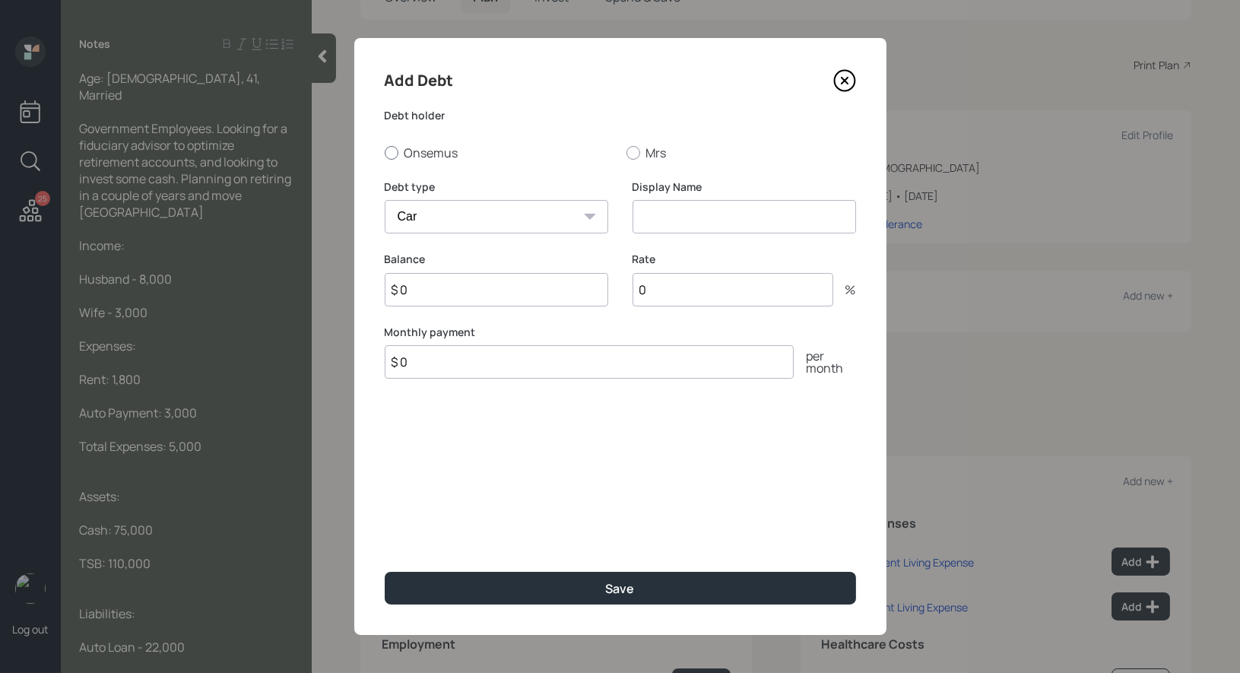
radio input "true"
click at [697, 219] on input at bounding box center [745, 216] width 224 height 33
type input "Car"
click at [437, 298] on input "$ 0" at bounding box center [497, 289] width 224 height 33
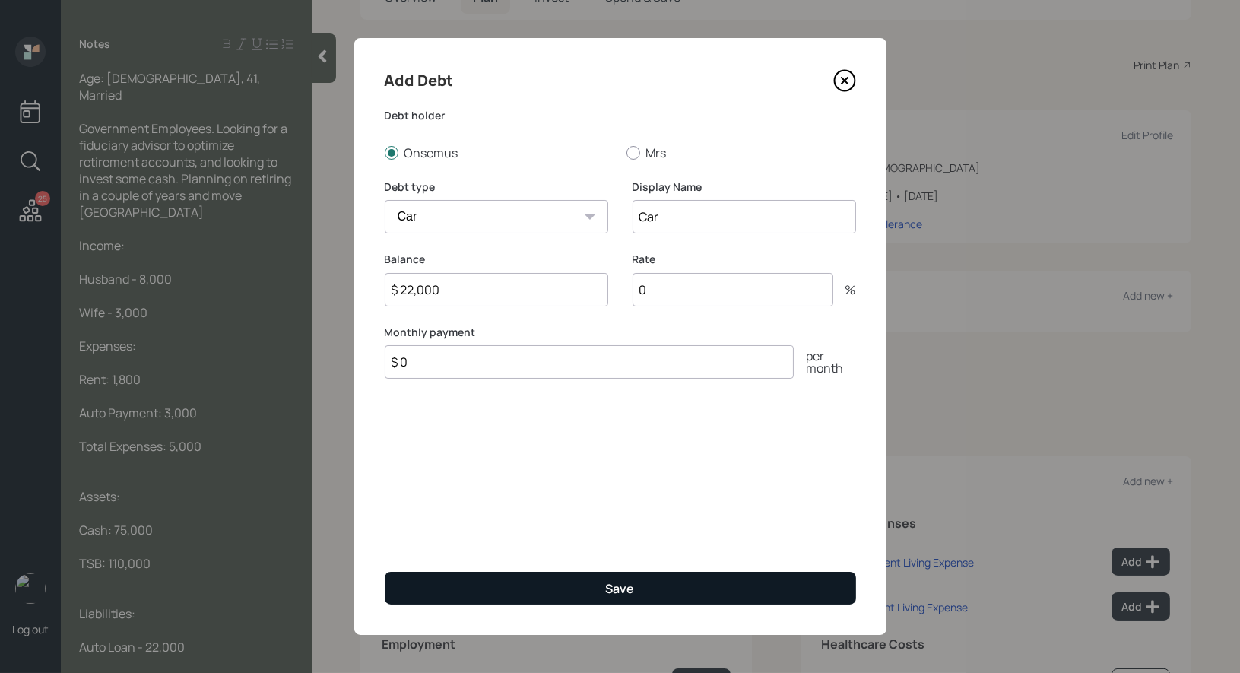
type input "$ 22,000"
click at [496, 573] on button "Save" at bounding box center [620, 588] width 471 height 33
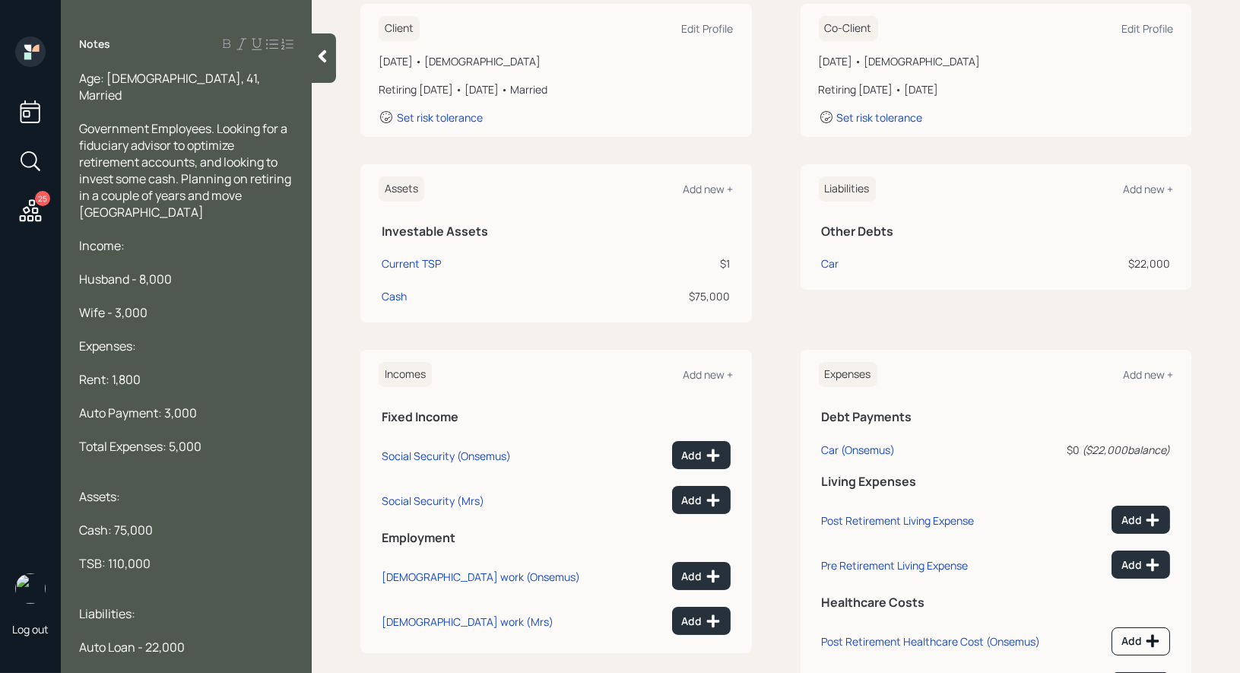
scroll to position [304, 0]
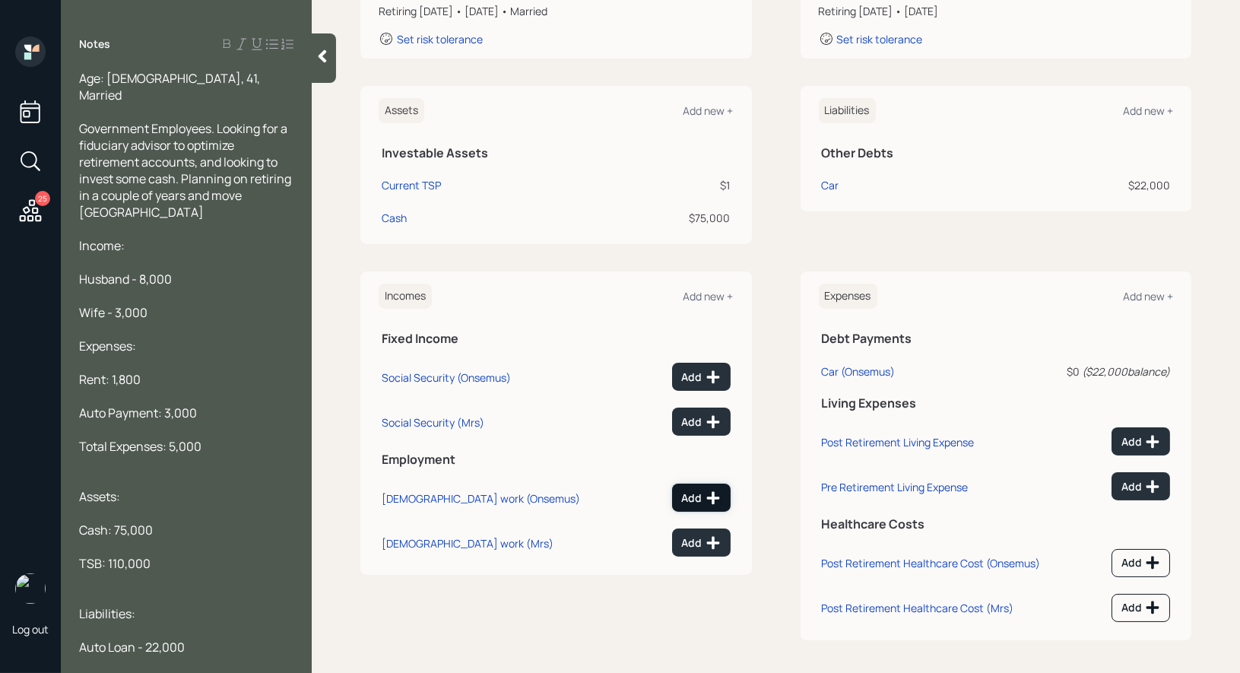
click at [693, 494] on div "Add" at bounding box center [701, 497] width 39 height 15
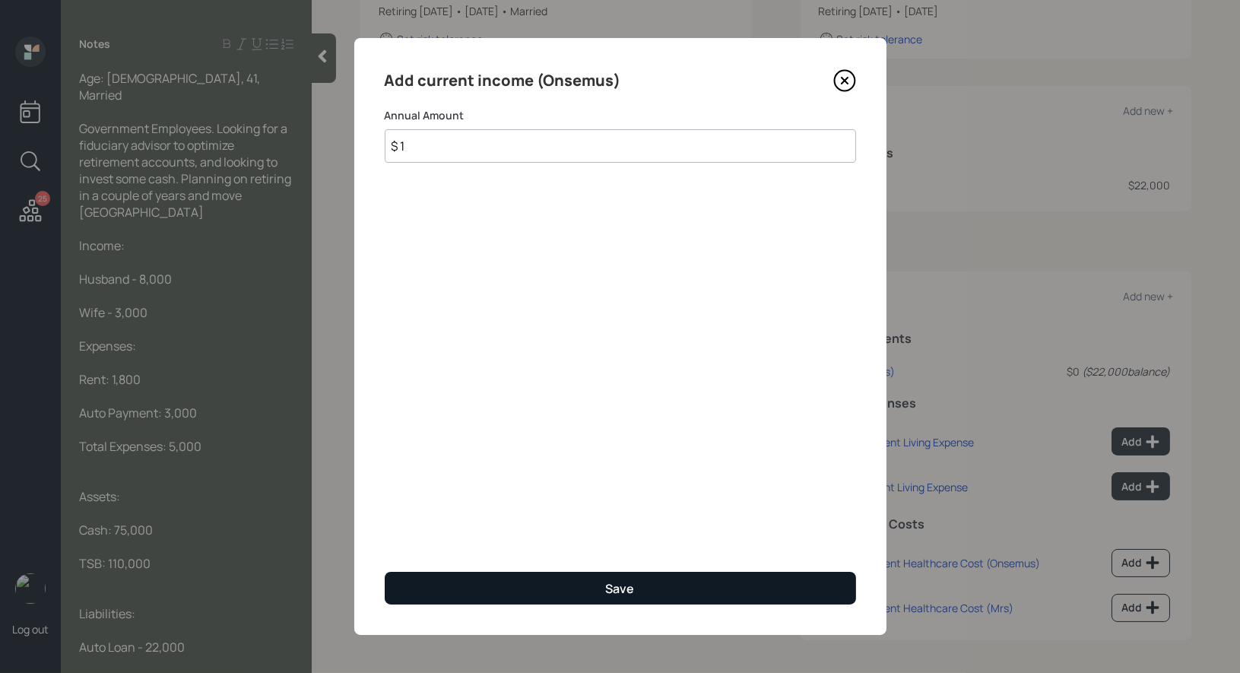
type input "$ 1"
click at [627, 589] on div "Save" at bounding box center [620, 588] width 29 height 17
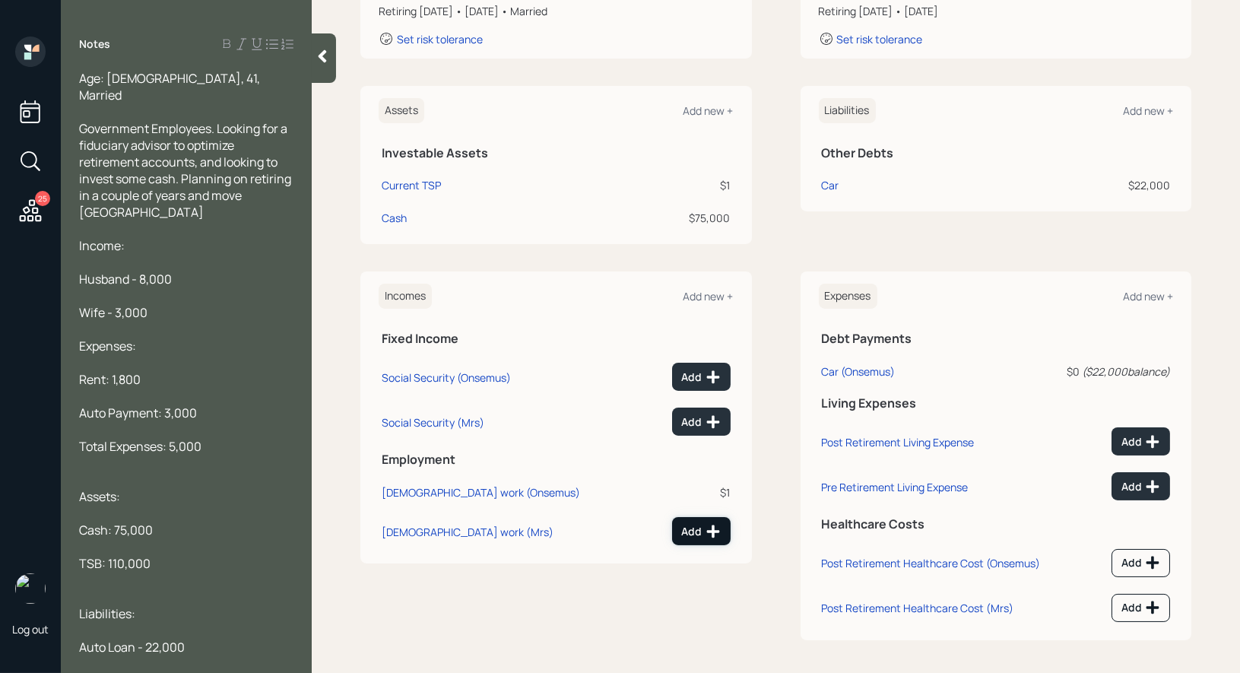
click at [706, 524] on icon at bounding box center [713, 531] width 15 height 15
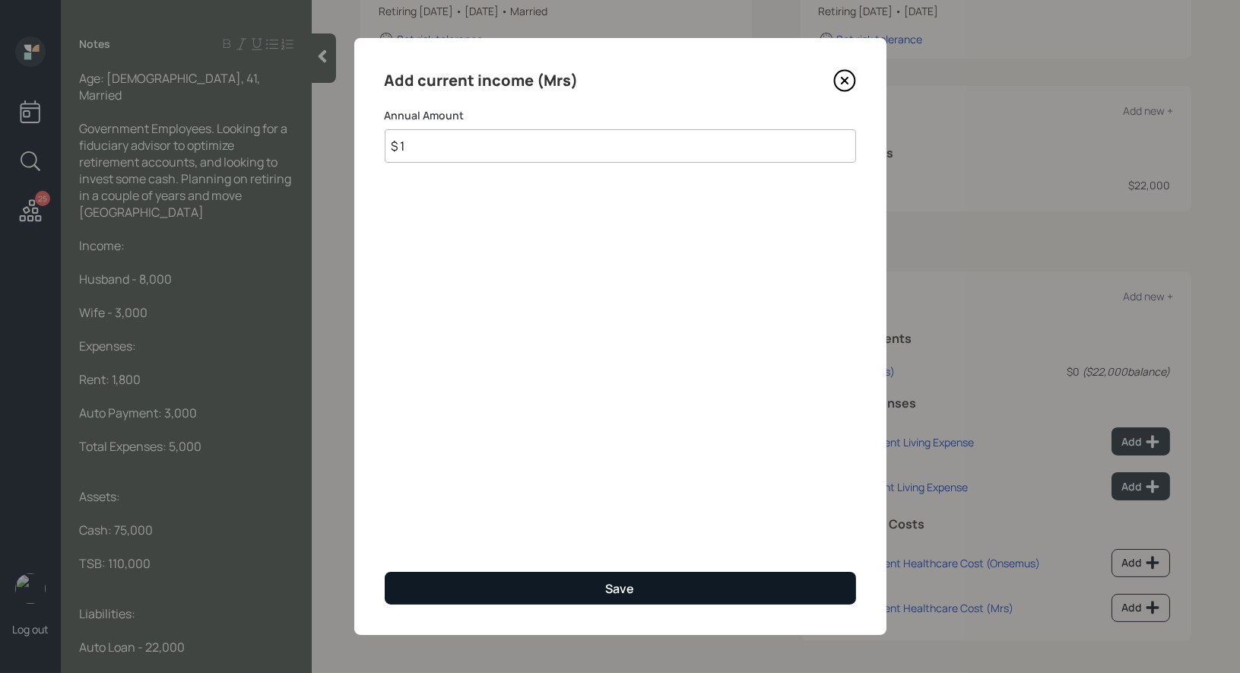
type input "$ 1"
click at [662, 581] on button "Save" at bounding box center [620, 588] width 471 height 33
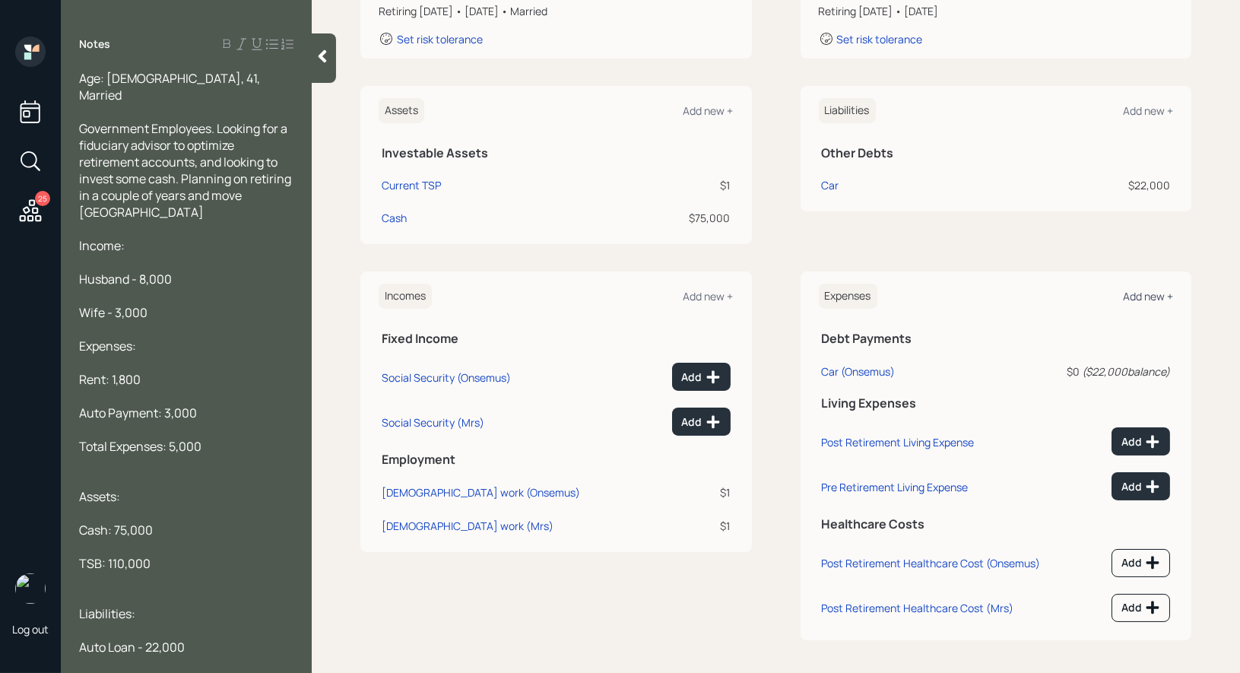
click at [1135, 292] on div "Add new +" at bounding box center [1148, 296] width 50 height 14
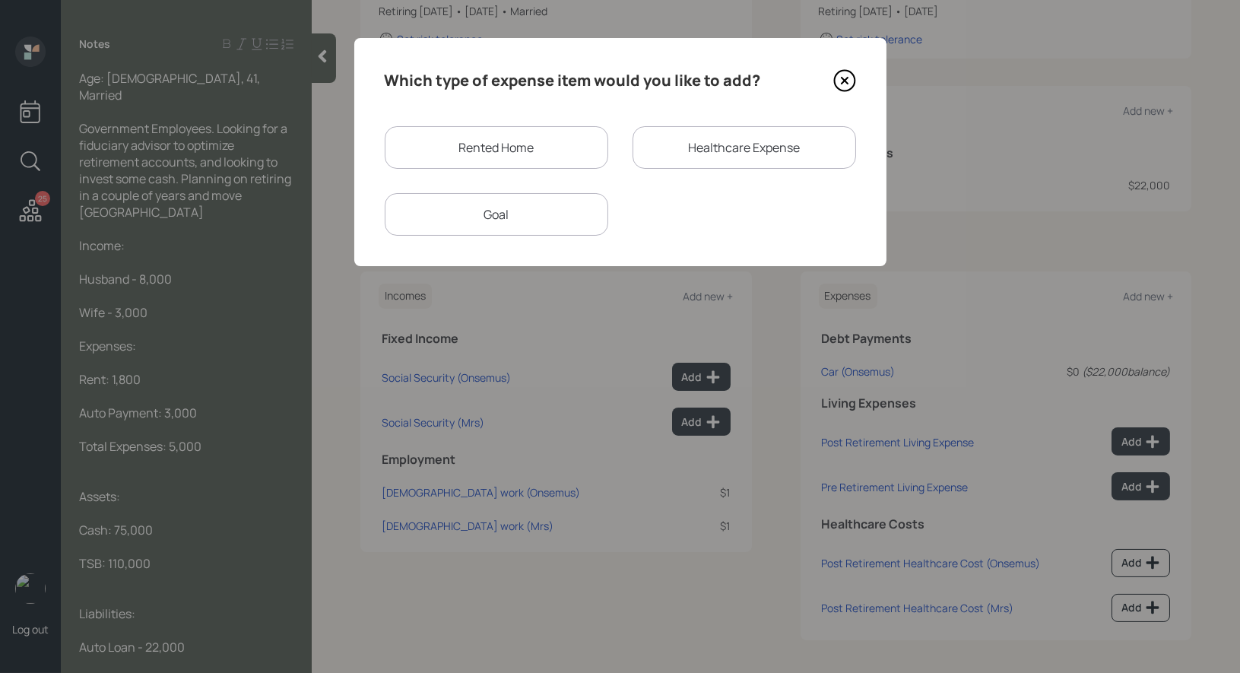
click at [505, 151] on div "Rented Home" at bounding box center [497, 147] width 224 height 43
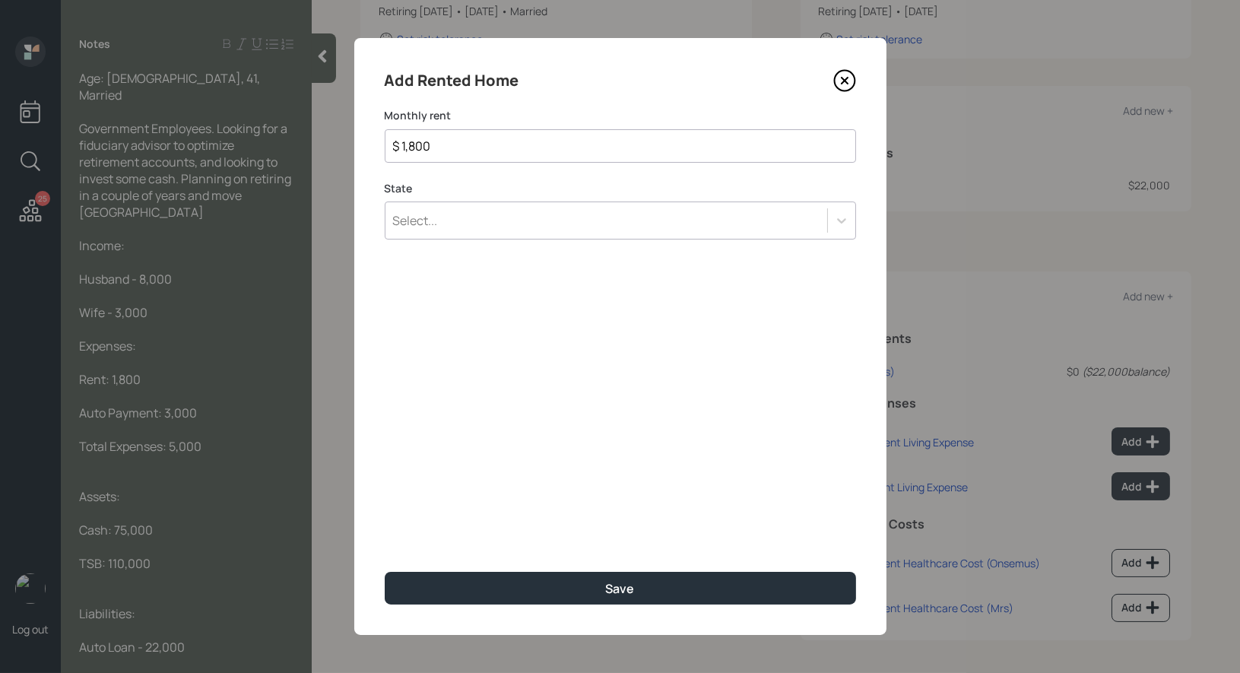
type input "$ 1,800"
click at [532, 230] on div "Select..." at bounding box center [607, 221] width 442 height 26
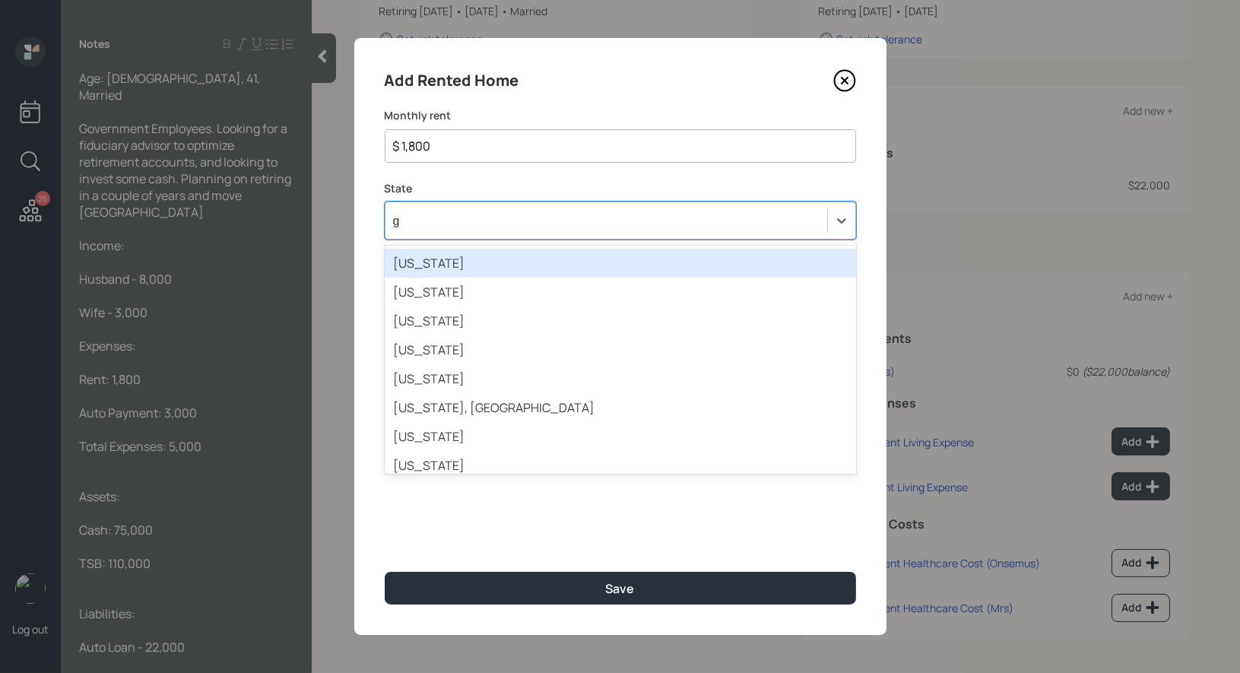
type input "ga"
click at [477, 262] on div "Georgia" at bounding box center [620, 263] width 471 height 29
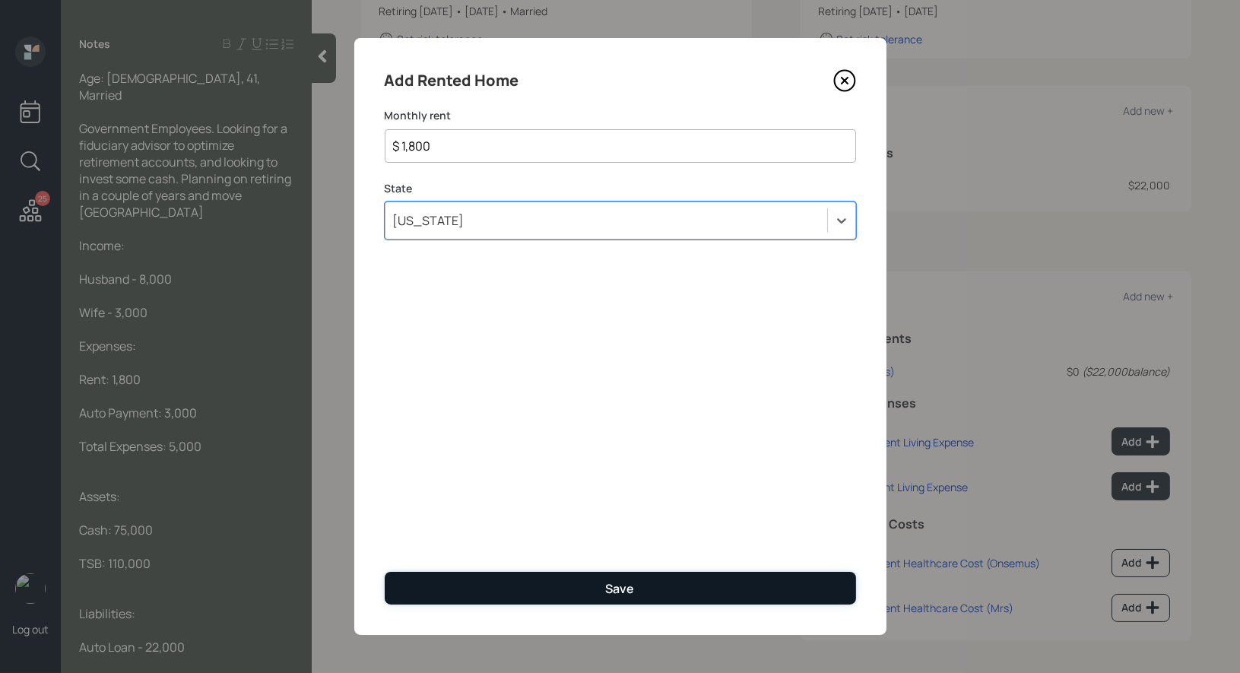
click at [515, 589] on button "Save" at bounding box center [620, 588] width 471 height 33
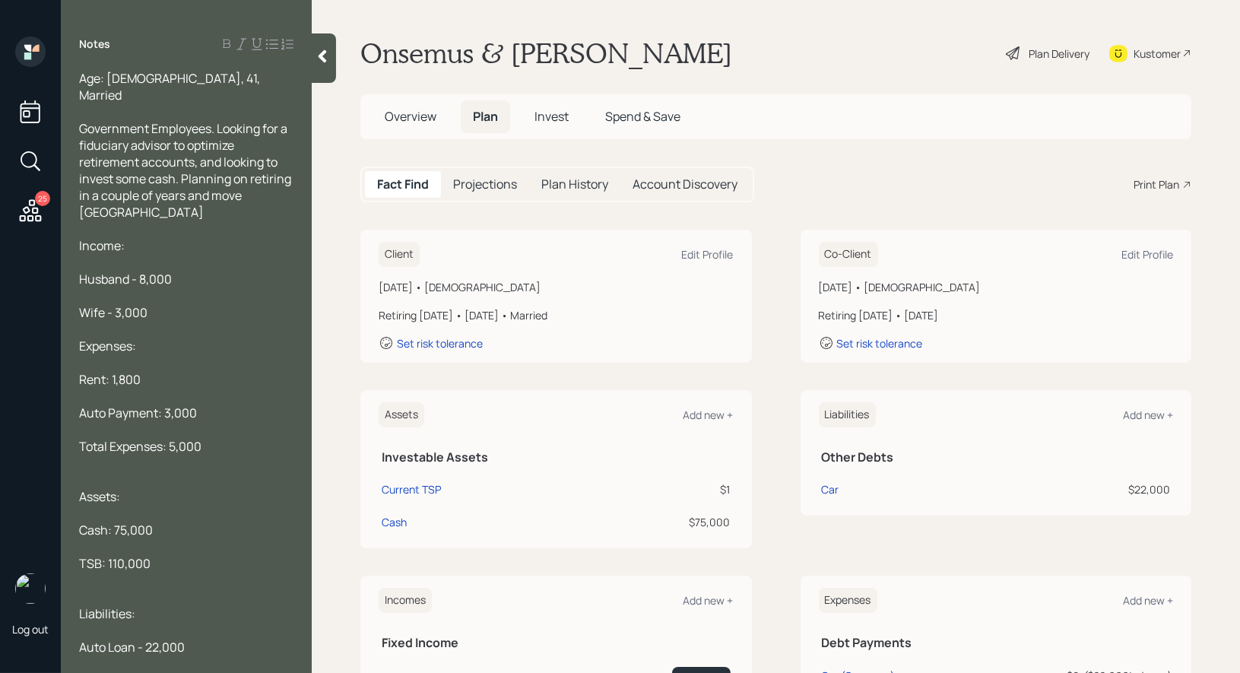
click at [322, 67] on div at bounding box center [324, 57] width 24 height 49
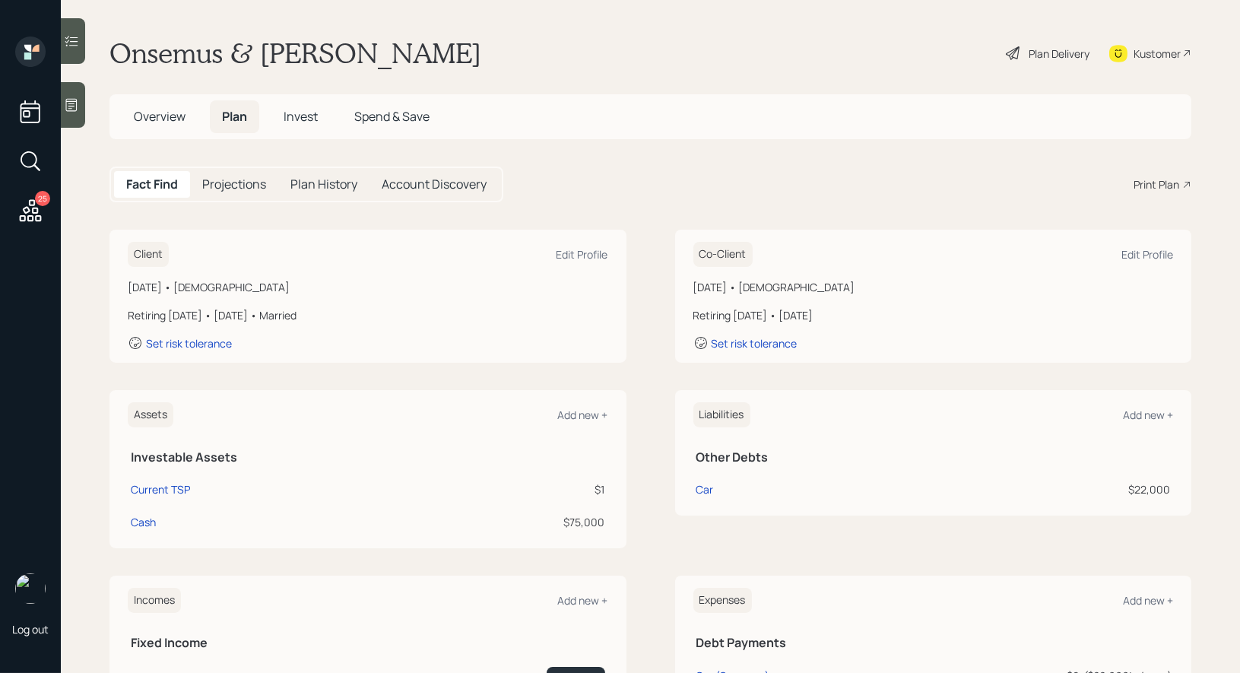
click at [144, 114] on span "Overview" at bounding box center [160, 116] width 52 height 17
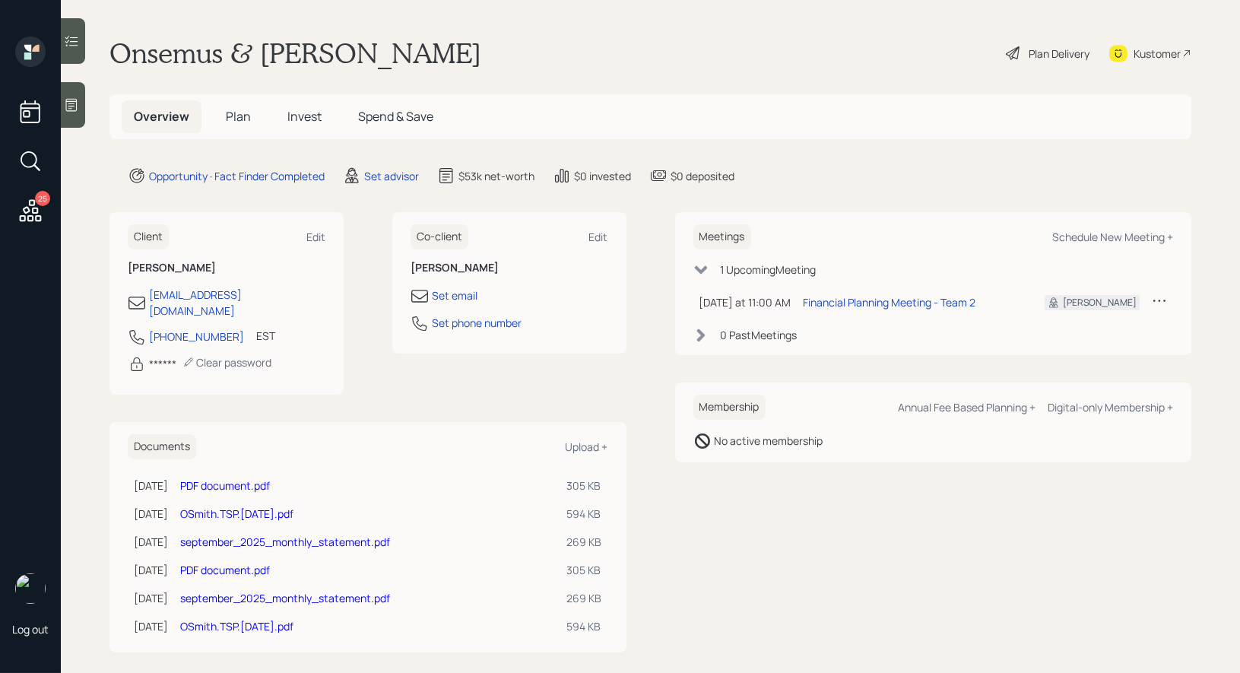
scroll to position [1, 0]
click at [214, 618] on link "OSmith.TSP.Sept25.pdf" at bounding box center [236, 625] width 113 height 14
click at [239, 108] on span "Plan" at bounding box center [238, 116] width 25 height 17
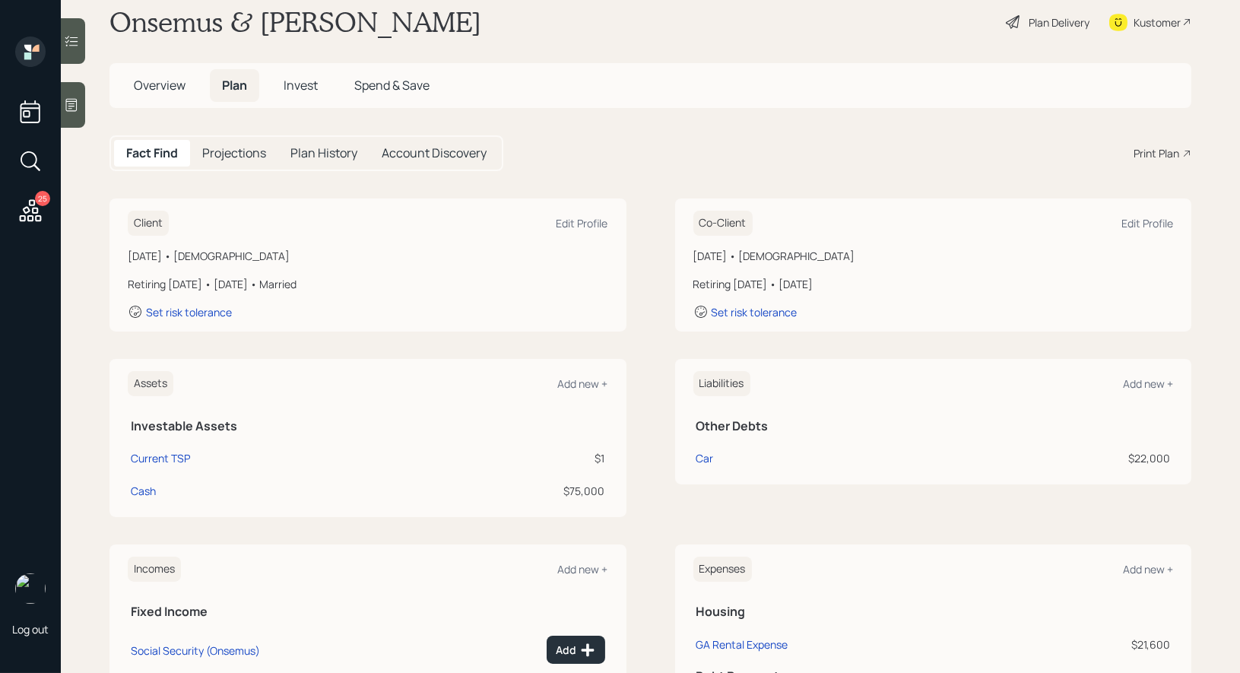
scroll to position [34, 0]
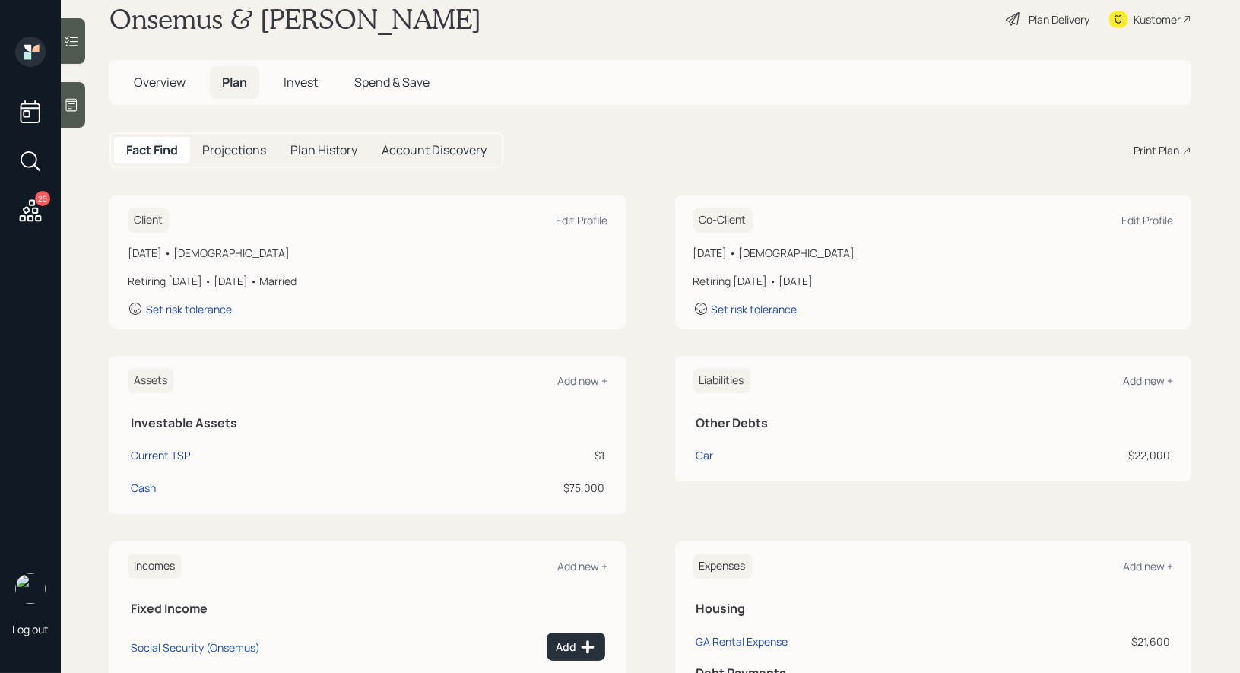
click at [146, 454] on div "Current TSP" at bounding box center [160, 455] width 59 height 16
select select "company_sponsored"
select select "balanced"
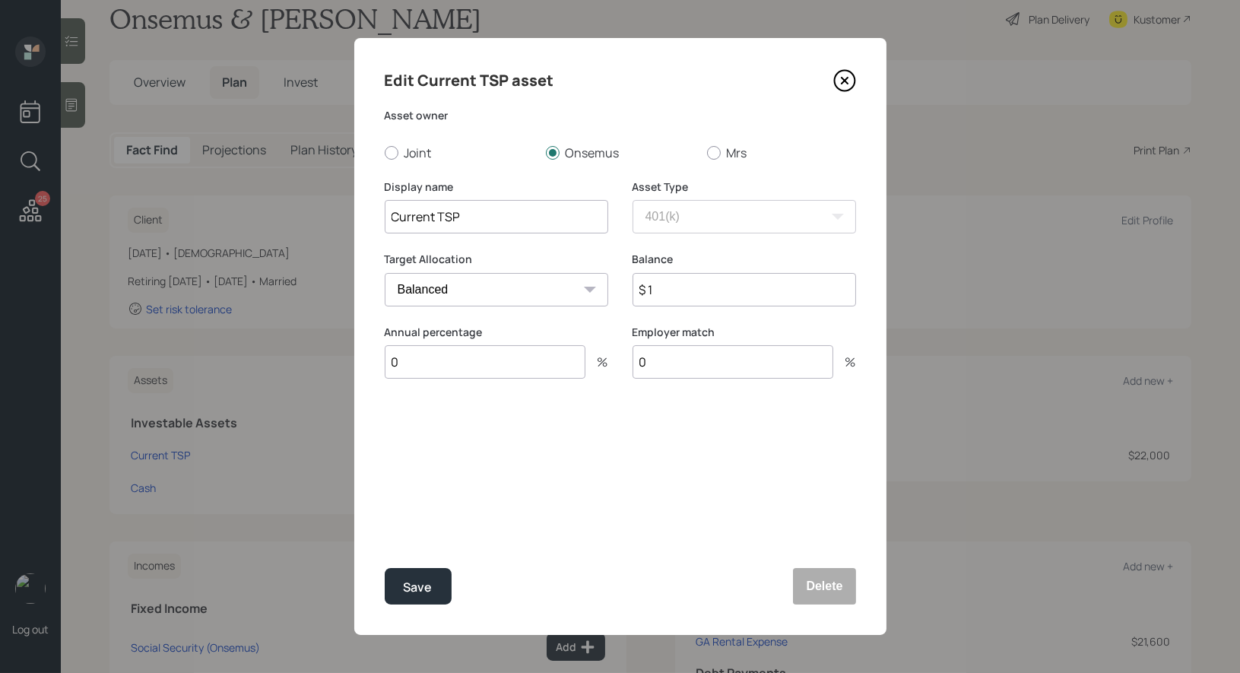
click at [712, 290] on input "$ 1" at bounding box center [745, 289] width 224 height 33
click at [662, 288] on input "$ 110,000" at bounding box center [745, 289] width 224 height 33
type input "$ 105,000"
click at [437, 585] on button "Save" at bounding box center [418, 586] width 67 height 37
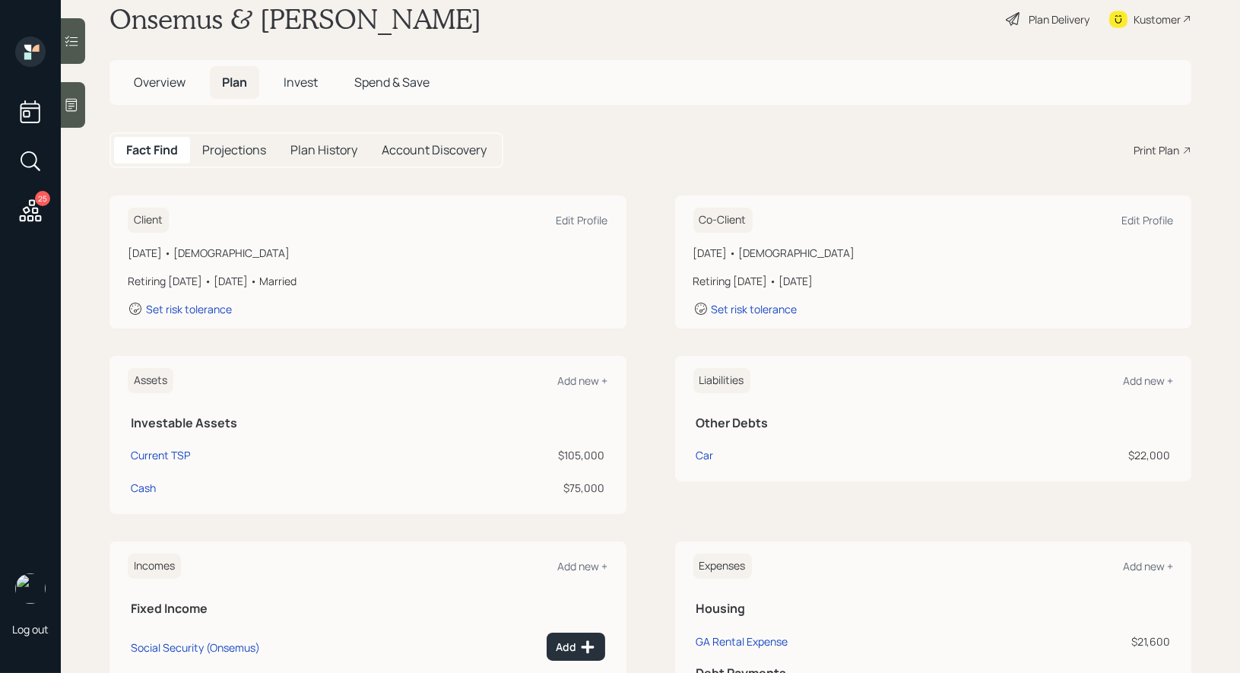
click at [586, 371] on div "Assets Add new +" at bounding box center [368, 380] width 481 height 25
click at [578, 377] on div "Add new +" at bounding box center [583, 380] width 50 height 14
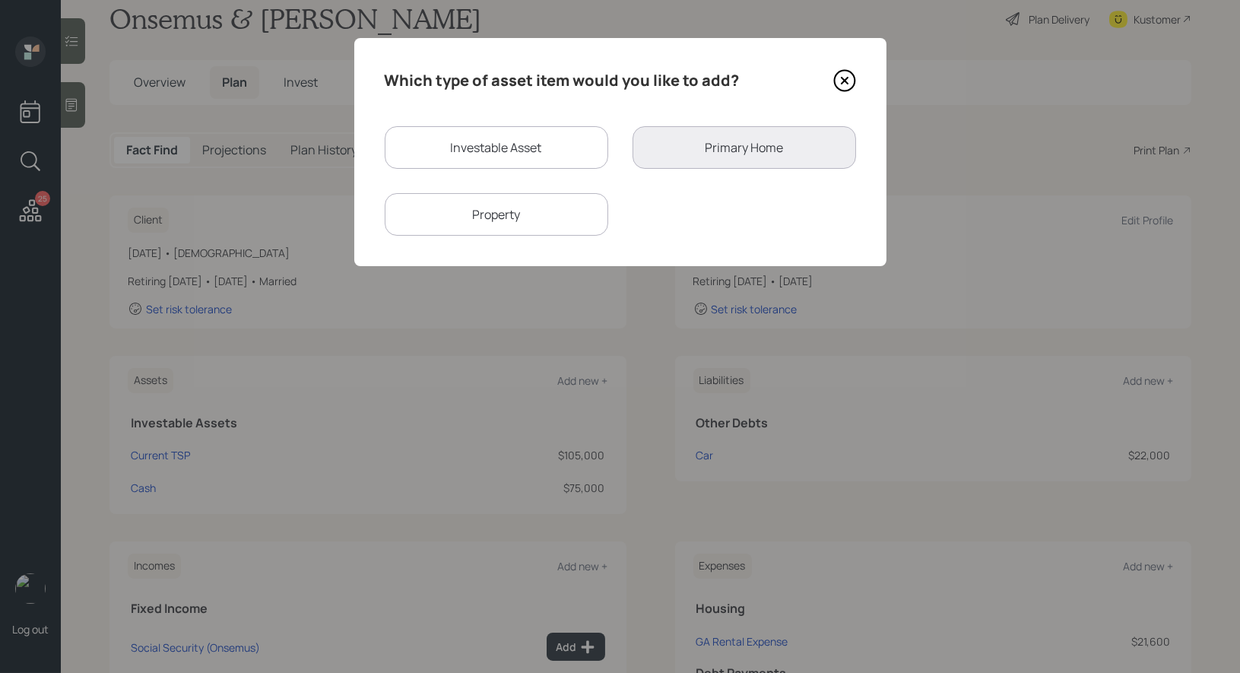
click at [522, 154] on div "Investable Asset" at bounding box center [497, 147] width 224 height 43
select select "taxable"
select select "balanced"
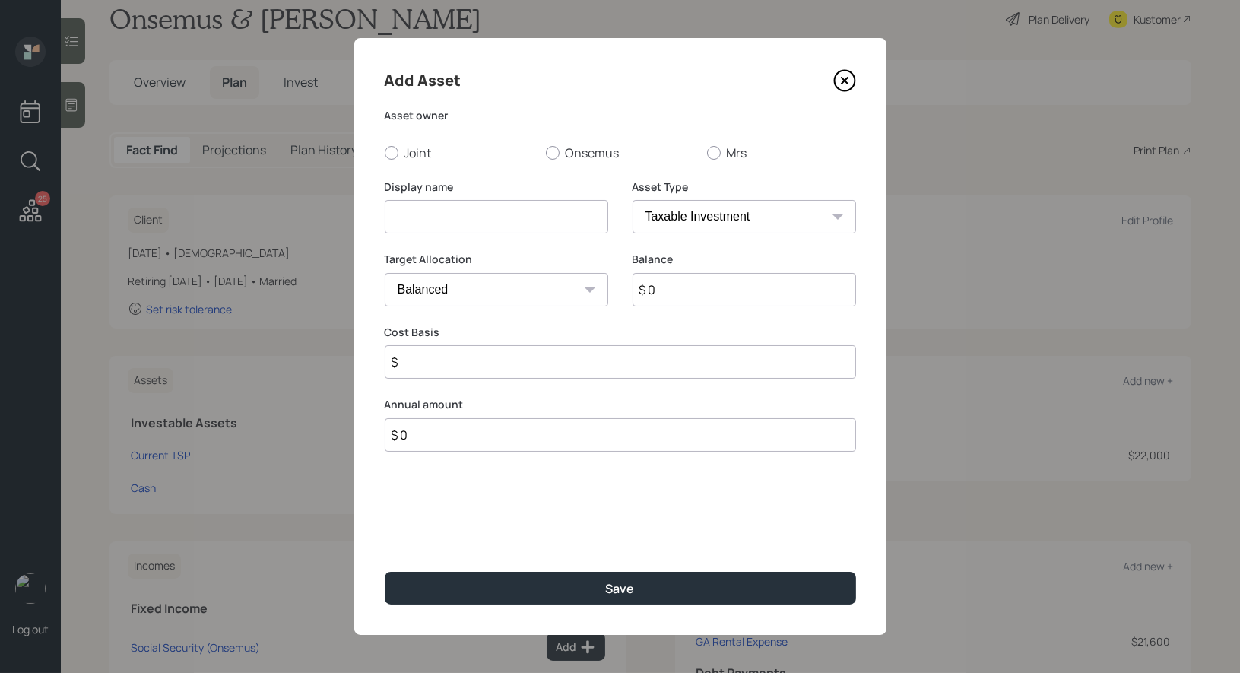
click at [511, 217] on input at bounding box center [497, 216] width 224 height 33
type input "Current TSP"
click at [782, 215] on select "SEP IRA IRA Roth IRA 401(k) Roth 401(k) 403(b) Roth 403(b) 457(b) Roth 457(b) H…" at bounding box center [745, 216] width 224 height 33
select select "company_sponsored"
click at [633, 200] on select "SEP IRA IRA Roth IRA 401(k) Roth 401(k) 403(b) Roth 403(b) 457(b) Roth 457(b) H…" at bounding box center [745, 216] width 224 height 33
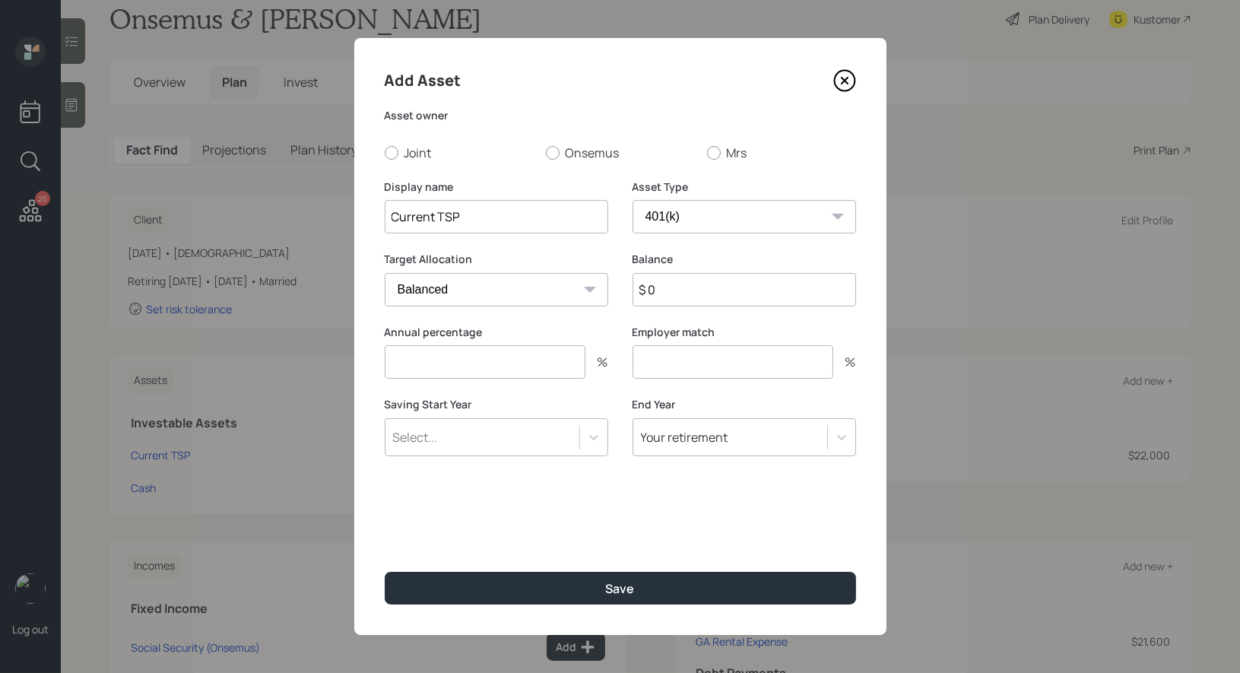
click at [672, 301] on input "$ 0" at bounding box center [745, 289] width 224 height 33
type input "$ 4,200"
click at [717, 207] on select "SEP IRA IRA Roth IRA 401(k) Roth 401(k) 403(b) Roth 403(b) 457(b) Roth 457(b) H…" at bounding box center [745, 216] width 224 height 33
select select "roth_401k"
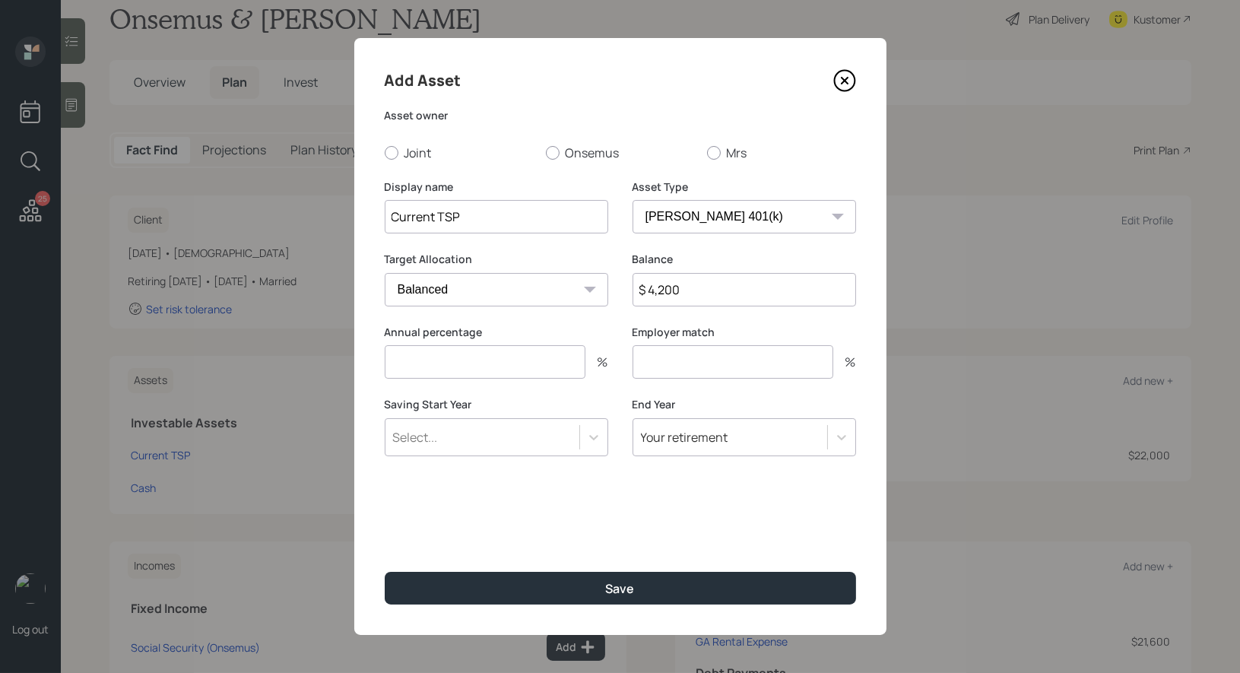
click at [633, 200] on select "SEP IRA IRA Roth IRA 401(k) Roth 401(k) 403(b) Roth 403(b) 457(b) Roth 457(b) H…" at bounding box center [745, 216] width 224 height 33
click at [506, 376] on input "number" at bounding box center [485, 361] width 201 height 33
type input "0"
click at [671, 370] on input "number" at bounding box center [733, 361] width 201 height 33
type input "0"
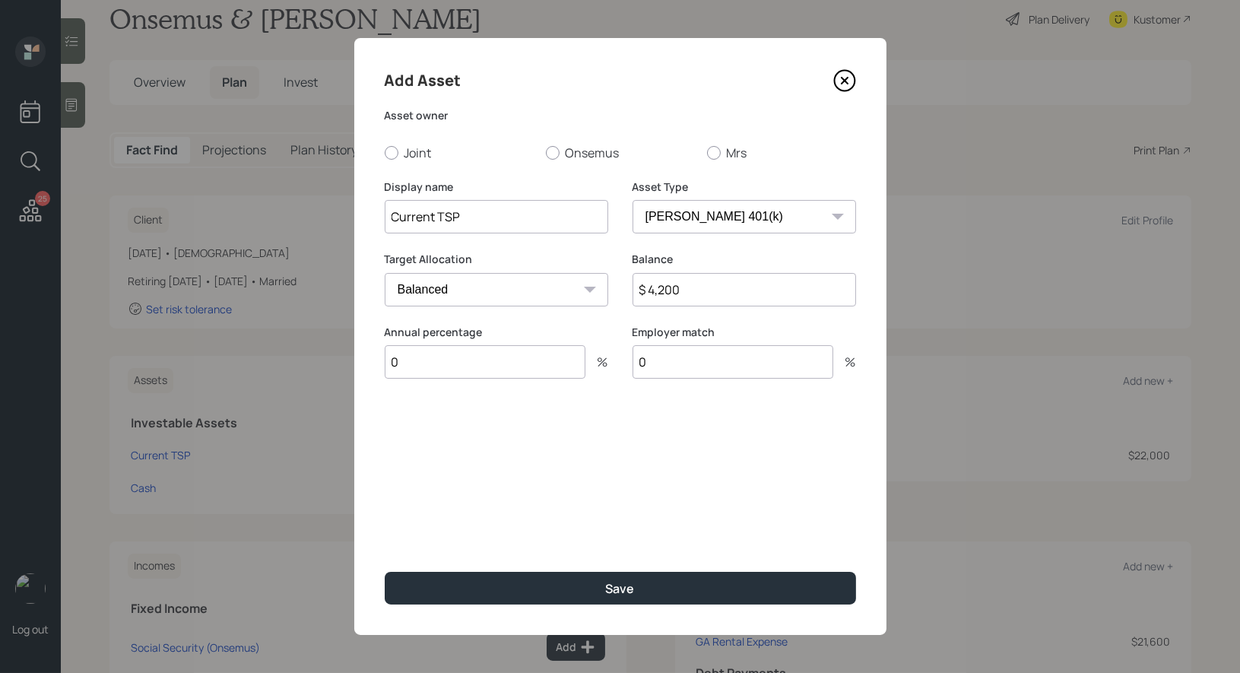
click at [508, 215] on input "Current TSP" at bounding box center [497, 216] width 224 height 33
type input "Current TSP (Roth Portion)"
click at [553, 153] on div at bounding box center [553, 153] width 14 height 14
click at [546, 153] on input "Onsemus" at bounding box center [545, 152] width 1 height 1
radio input "true"
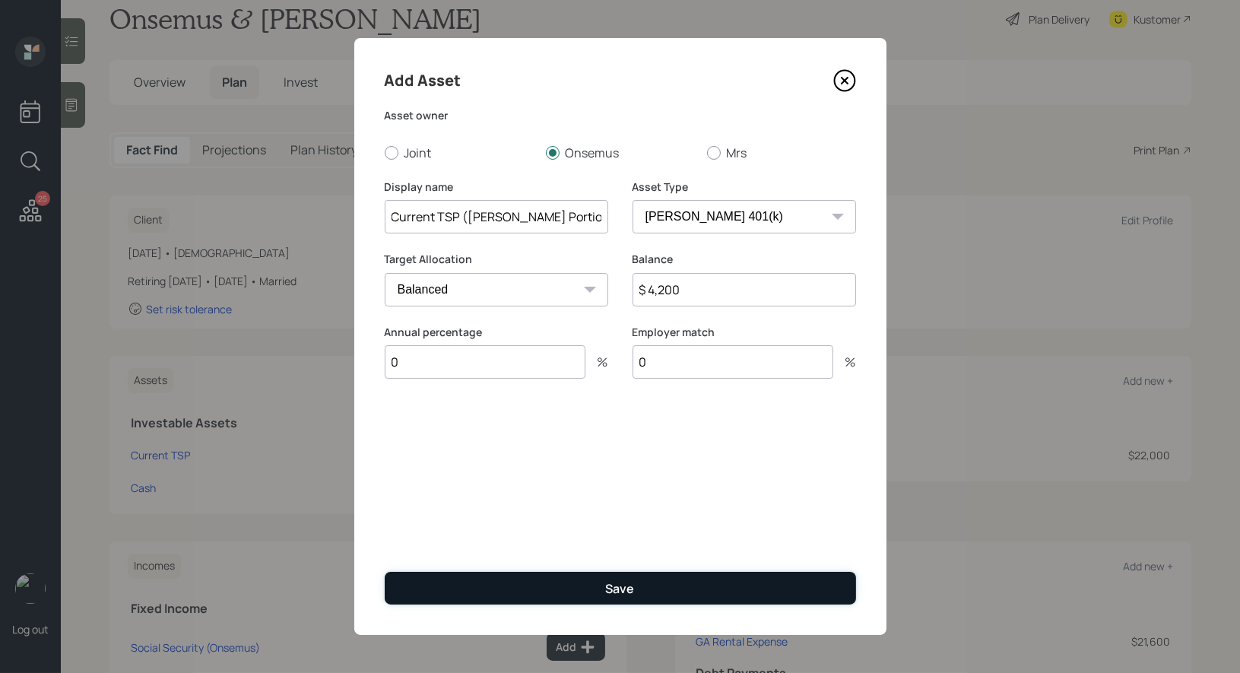
click at [497, 587] on button "Save" at bounding box center [620, 588] width 471 height 33
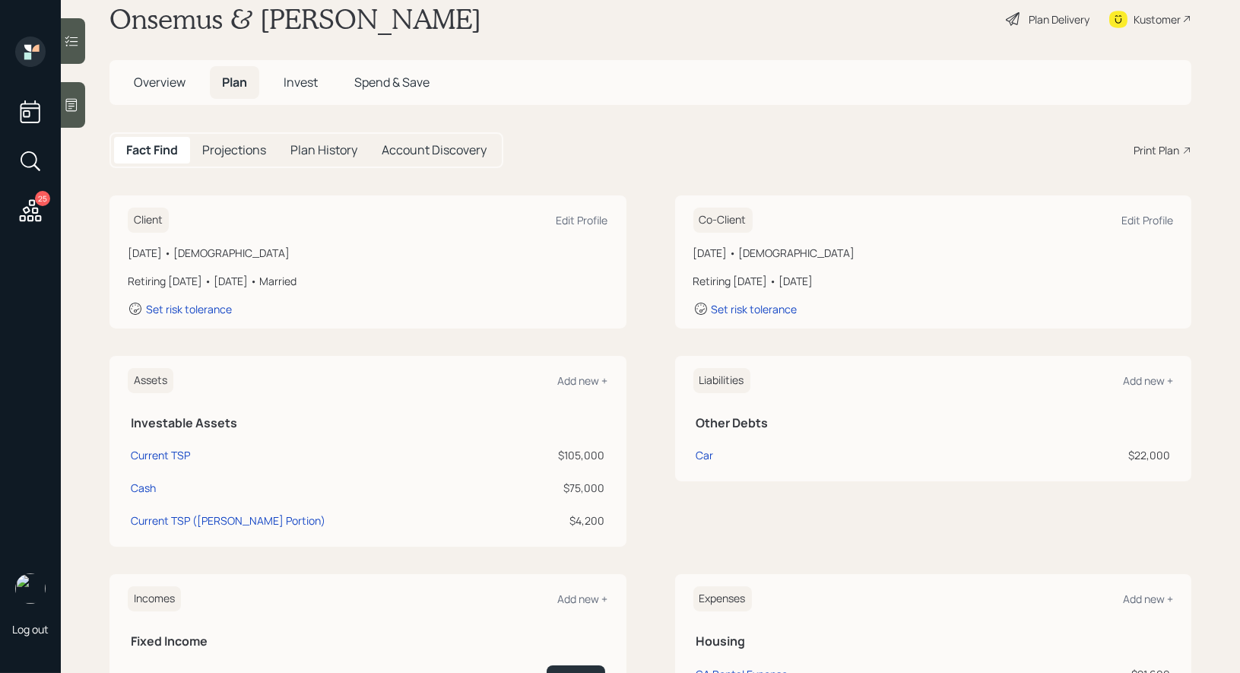
click at [151, 84] on span "Overview" at bounding box center [160, 82] width 52 height 17
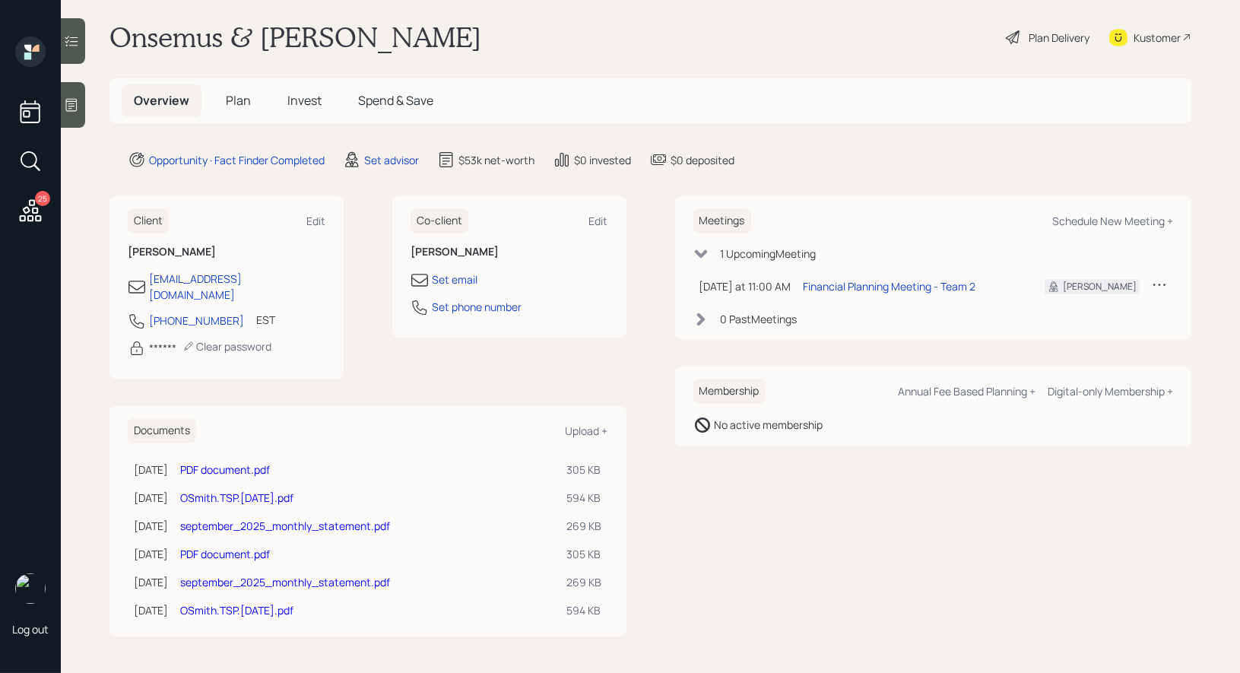
scroll to position [1, 0]
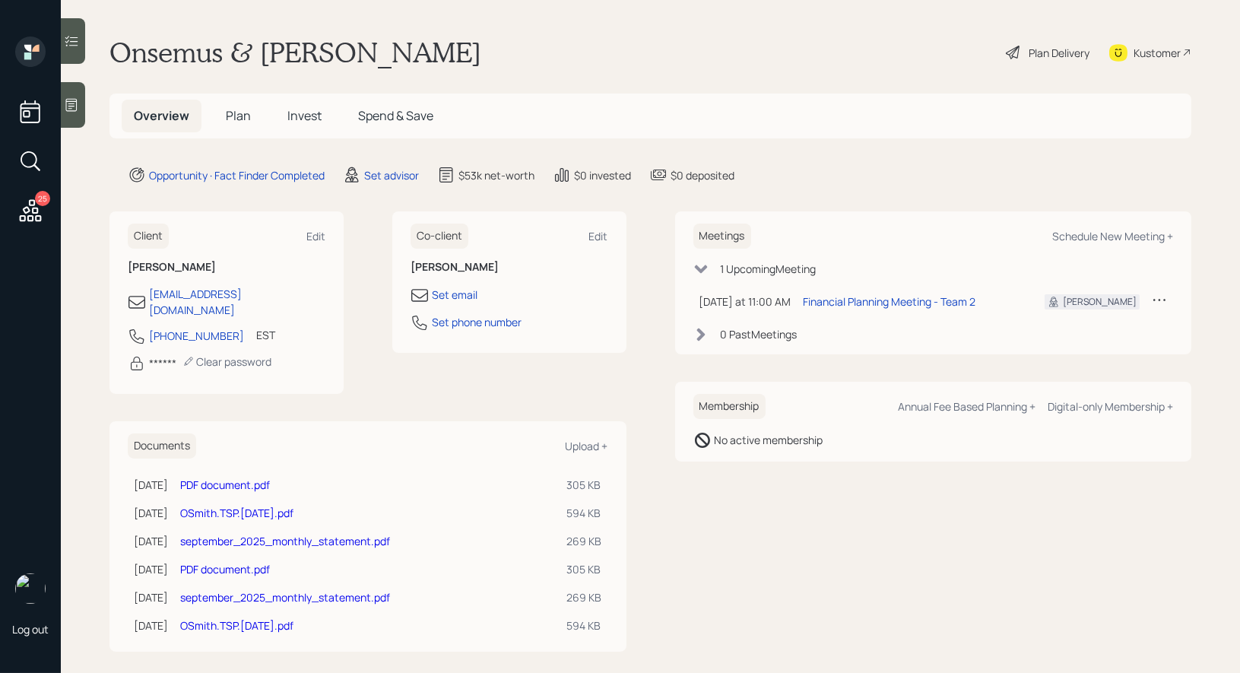
click at [240, 590] on link "september_2025_monthly_statement.pdf" at bounding box center [285, 597] width 210 height 14
click at [233, 563] on link "PDF document.pdf" at bounding box center [225, 570] width 90 height 14
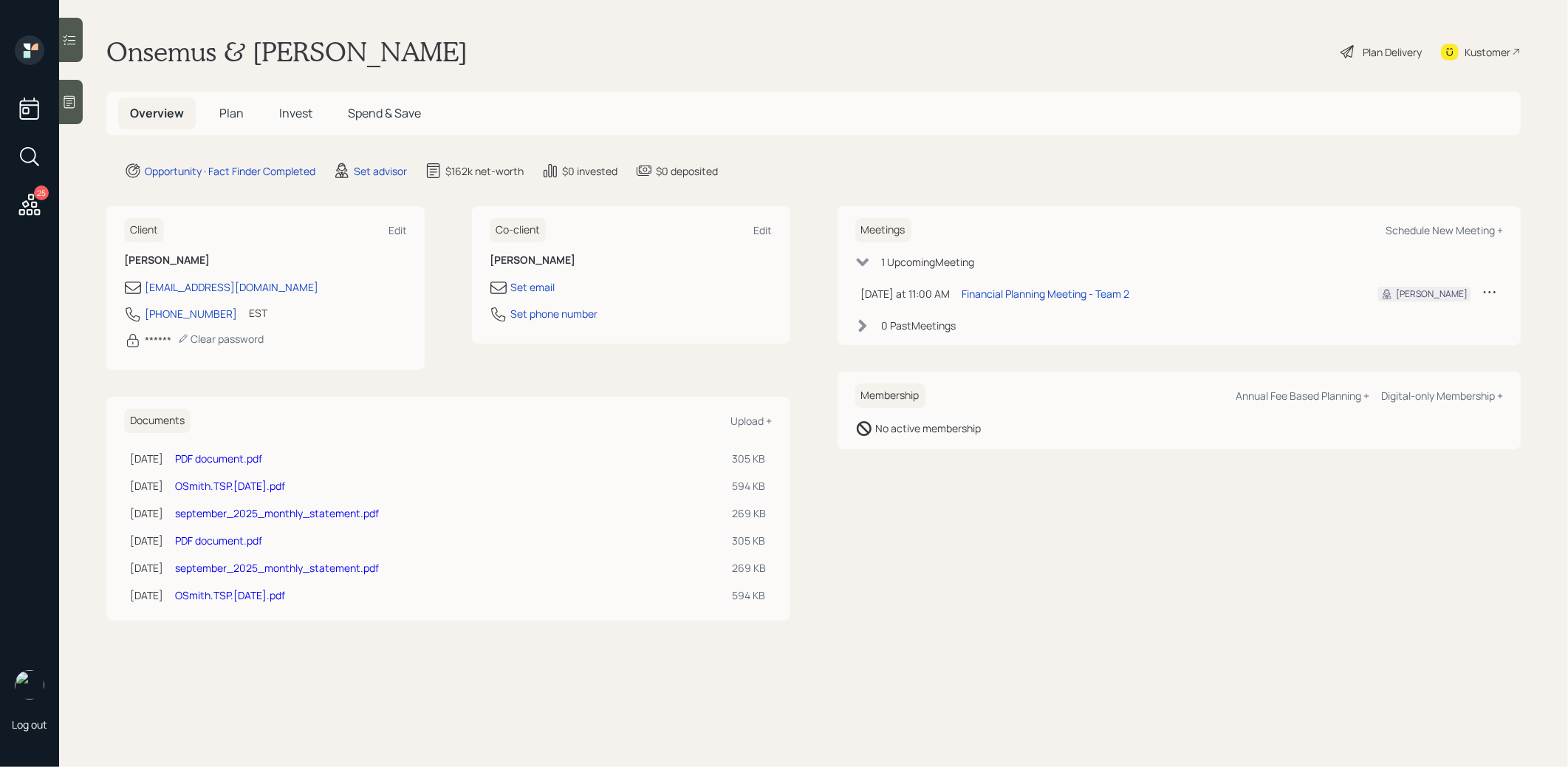
click at [230, 109] on span "Plan" at bounding box center [231, 113] width 24 height 17
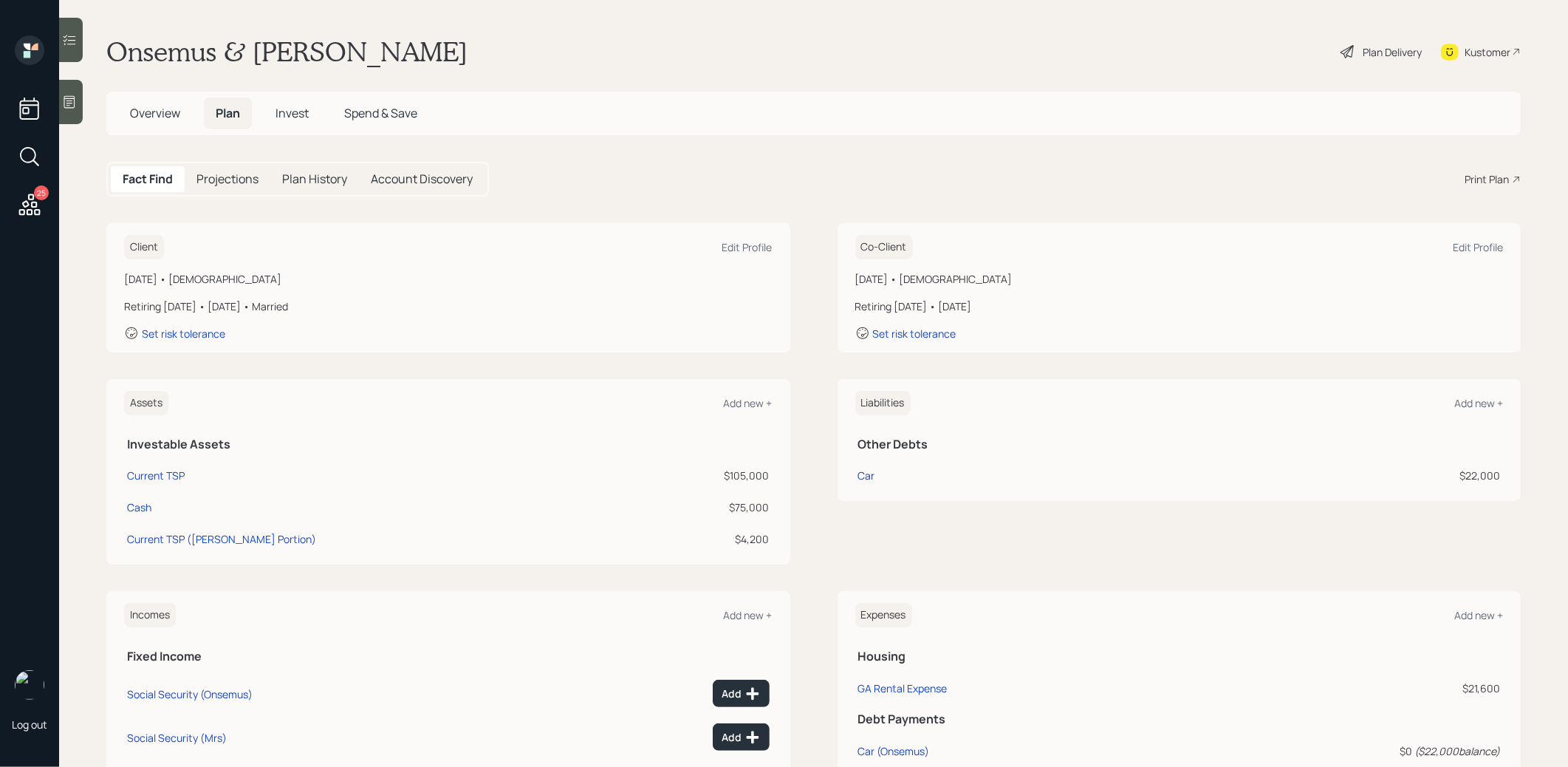
click at [871, 468] on div "Car" at bounding box center [867, 475] width 17 height 16
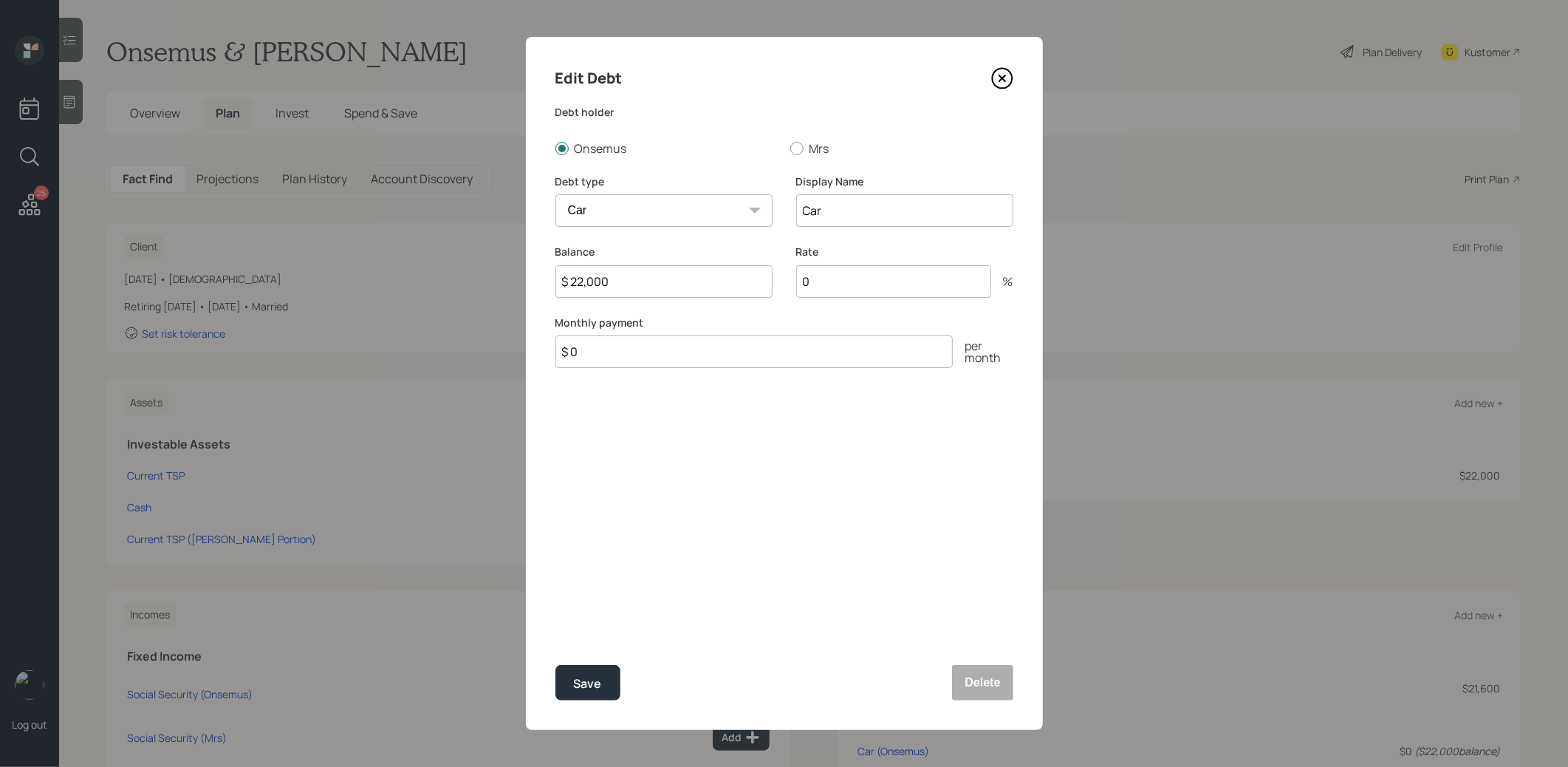
click at [647, 278] on input "$ 22,000" at bounding box center [665, 281] width 218 height 32
type input "$ 27,000"
click at [580, 683] on div "Save" at bounding box center [588, 684] width 28 height 20
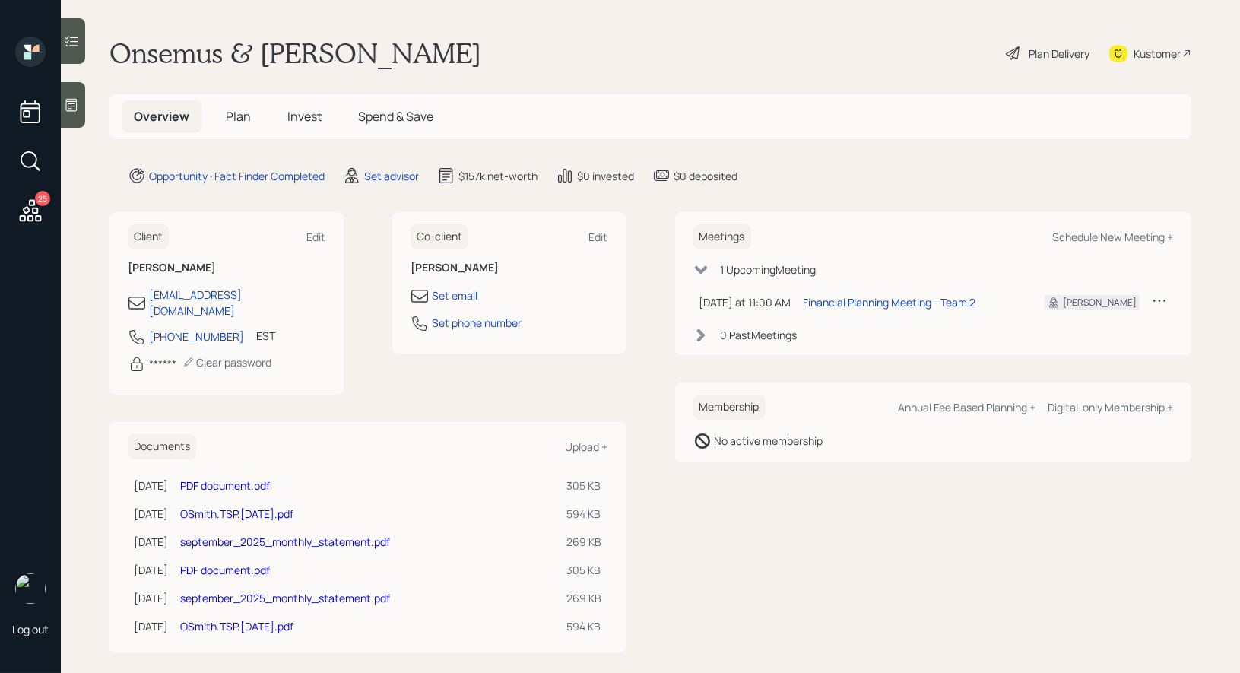
click at [223, 535] on link "september_2025_monthly_statement.pdf" at bounding box center [285, 542] width 210 height 14
click at [242, 117] on span "Plan" at bounding box center [238, 116] width 25 height 17
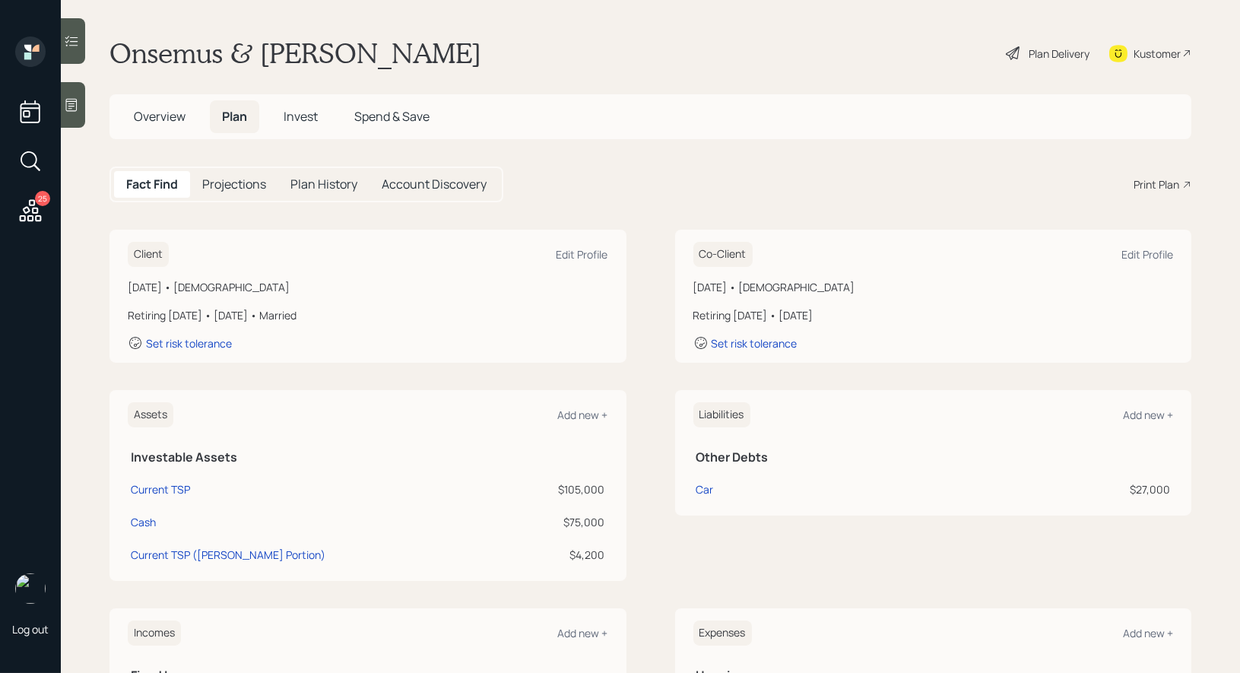
click at [173, 119] on span "Overview" at bounding box center [160, 116] width 52 height 17
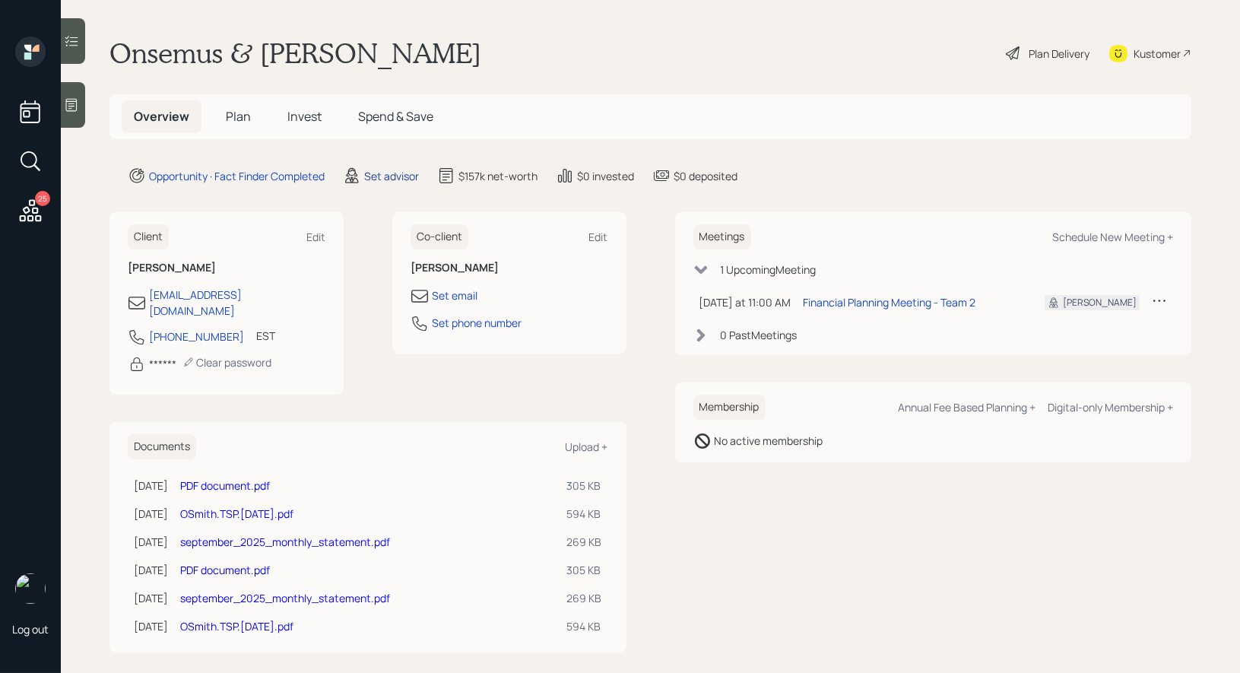
click at [396, 182] on div "Set advisor" at bounding box center [391, 176] width 55 height 16
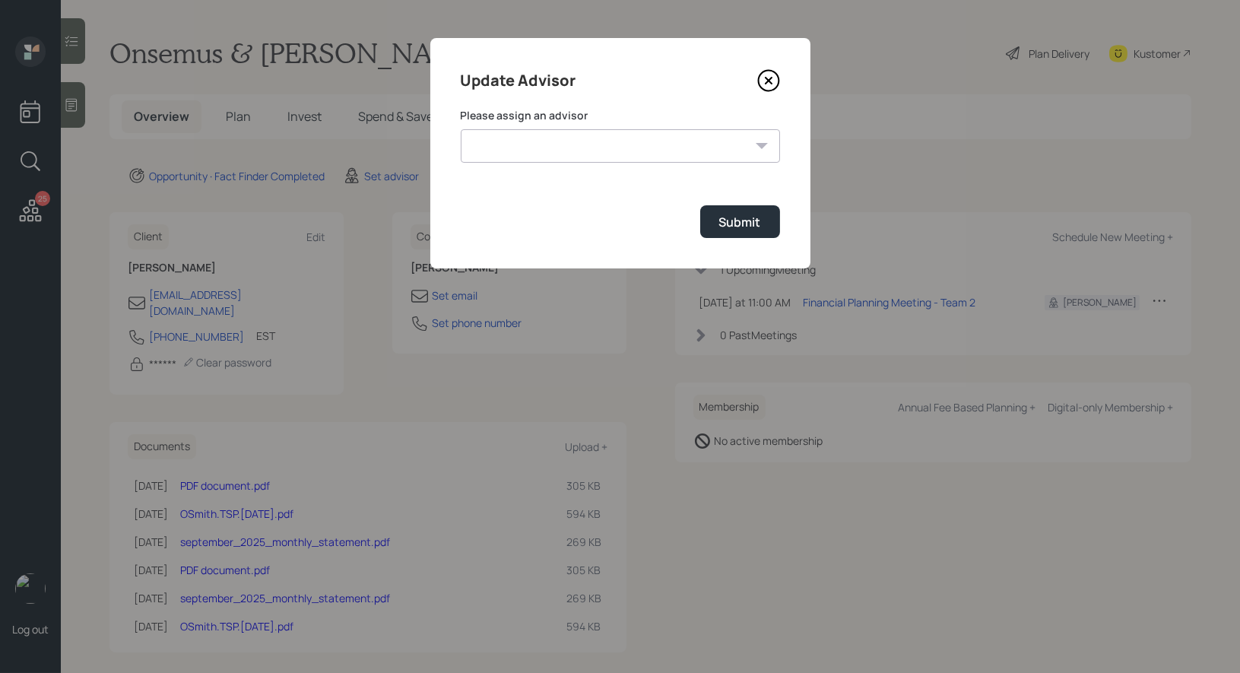
click at [547, 144] on select "Michael Russo Jonah Coleman Tyler End Treva Nostdahl Eric Schwartz Sami Boghos …" at bounding box center [620, 145] width 319 height 33
select select "8b79112e-3cfb-44f9-89e7-15267fe946c1"
click at [461, 129] on select "Michael Russo Jonah Coleman Tyler End Treva Nostdahl Eric Schwartz Sami Boghos …" at bounding box center [620, 145] width 319 height 33
click at [738, 221] on div "Submit" at bounding box center [740, 222] width 42 height 17
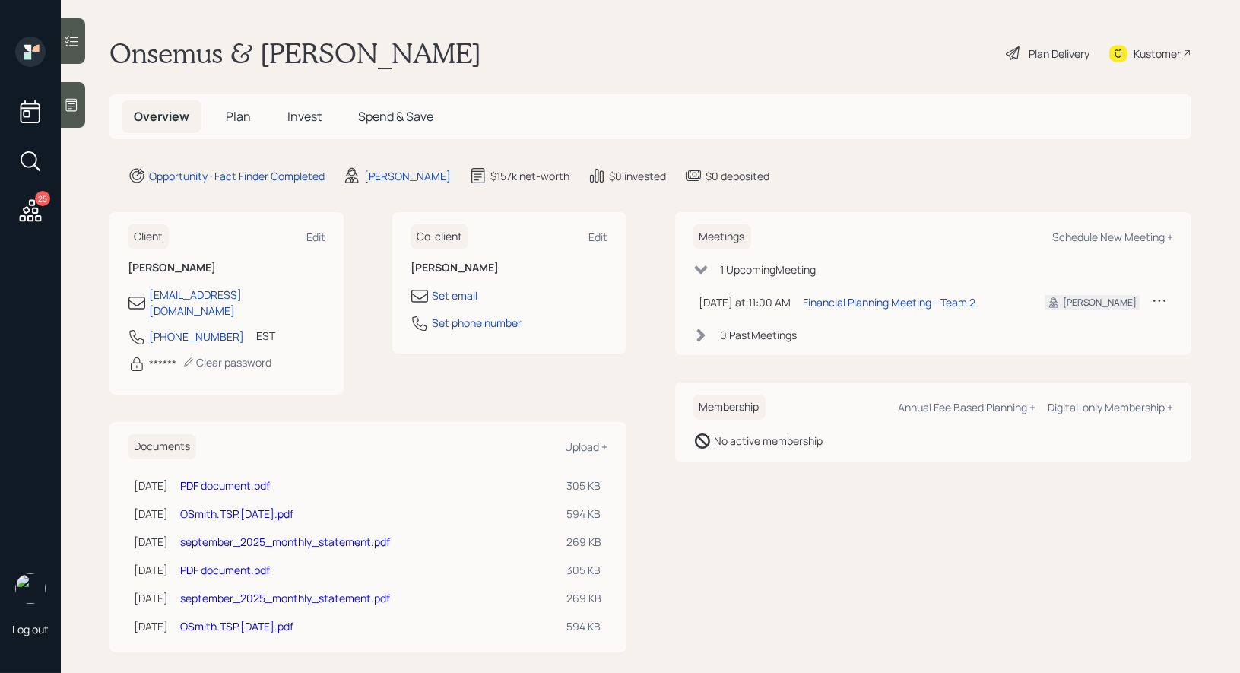
click at [246, 116] on span "Plan" at bounding box center [238, 116] width 25 height 17
